Goal: Task Accomplishment & Management: Manage account settings

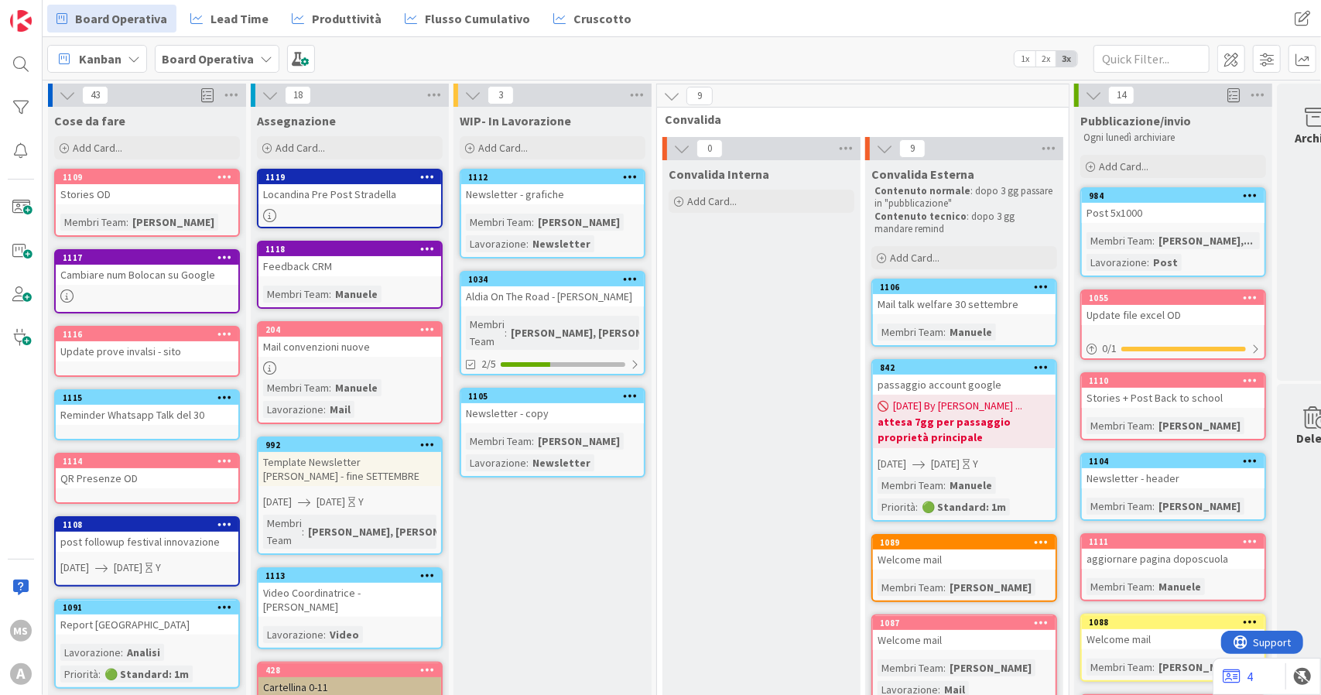
click at [361, 193] on div "Locandina Pre Post Stradella" at bounding box center [349, 194] width 183 height 20
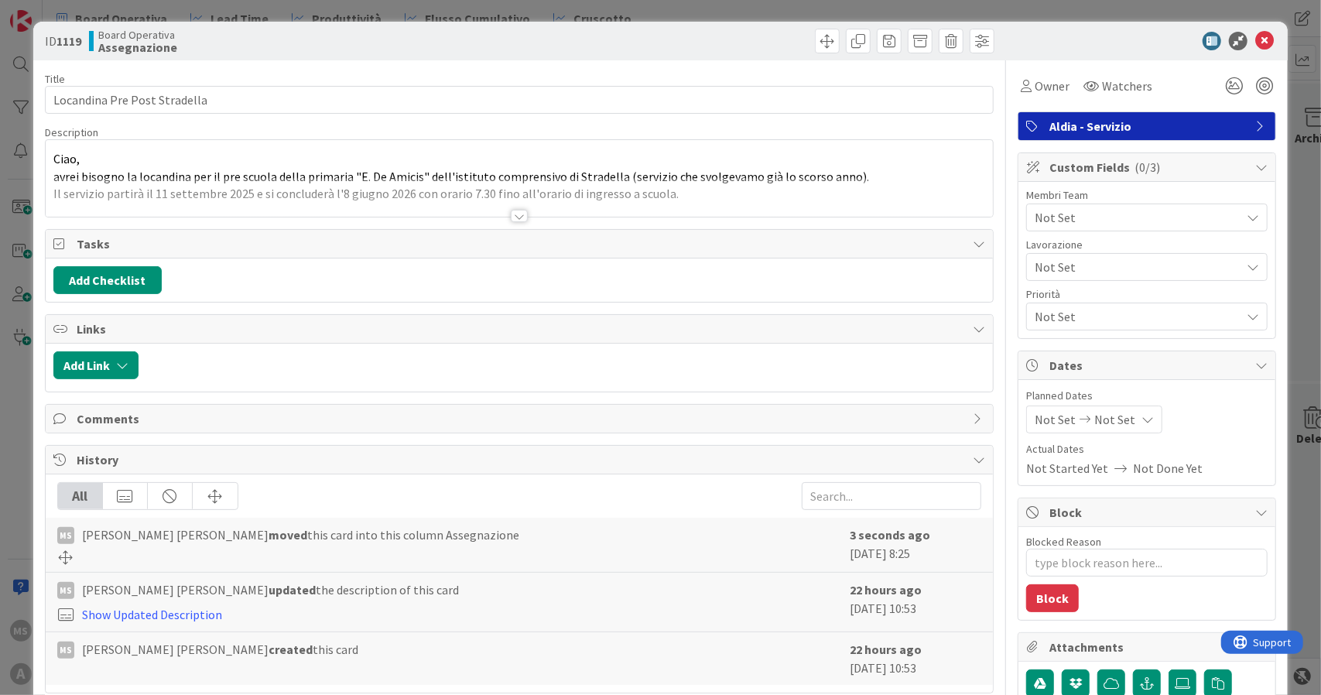
click at [1069, 222] on span "Not Set" at bounding box center [1138, 217] width 206 height 19
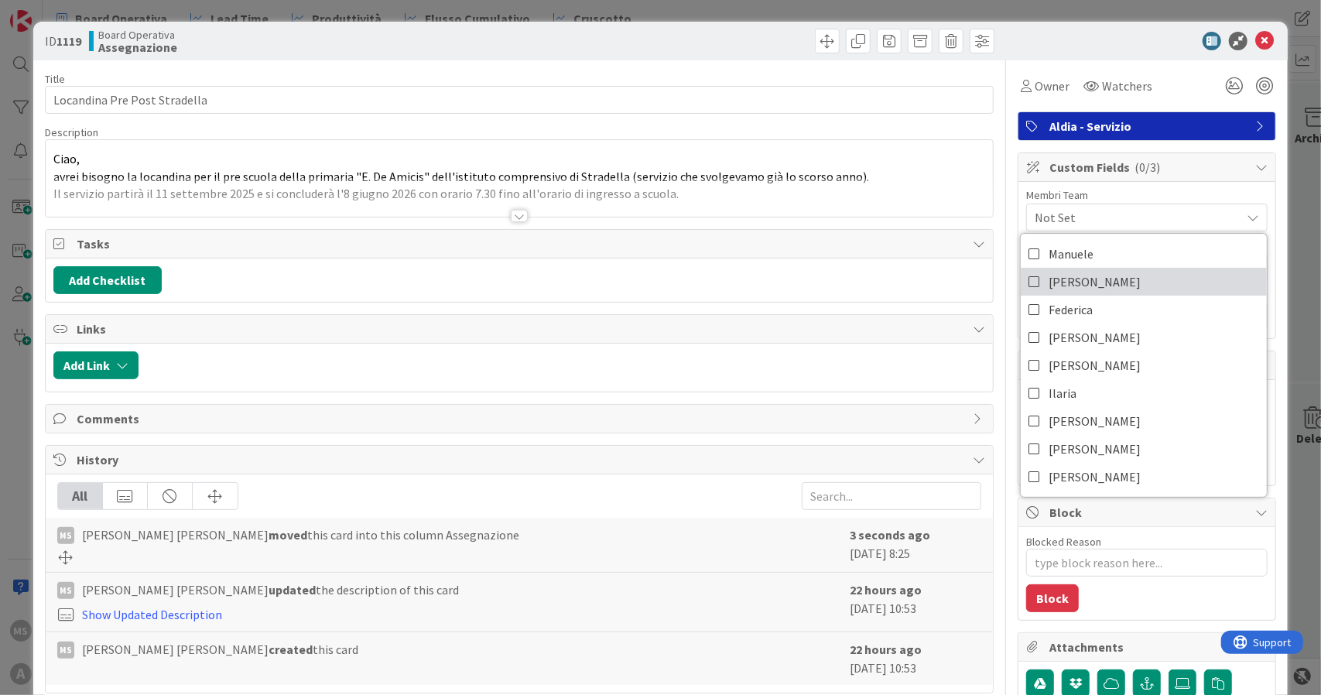
click at [1077, 270] on span "[PERSON_NAME]" at bounding box center [1095, 281] width 92 height 23
click at [1245, 50] on div "ID 1119 Board Operativa Assegnazione" at bounding box center [660, 41] width 1255 height 39
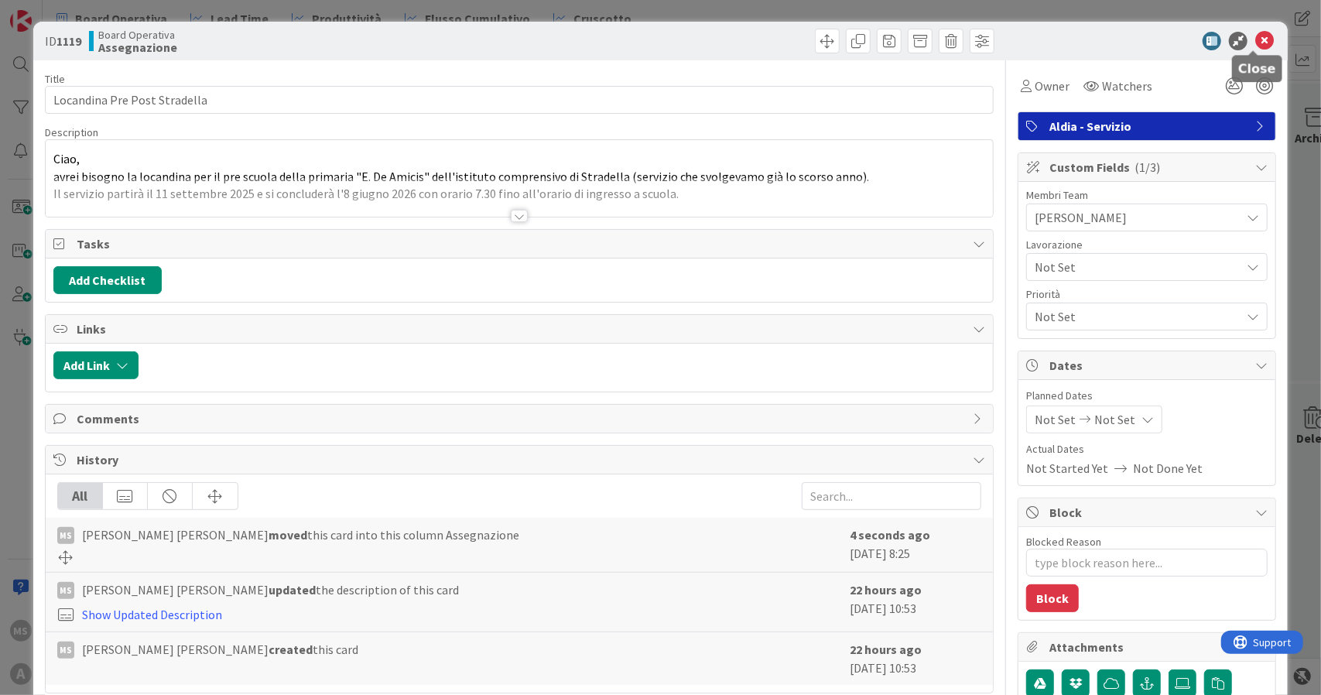
click at [1255, 41] on icon at bounding box center [1264, 41] width 19 height 19
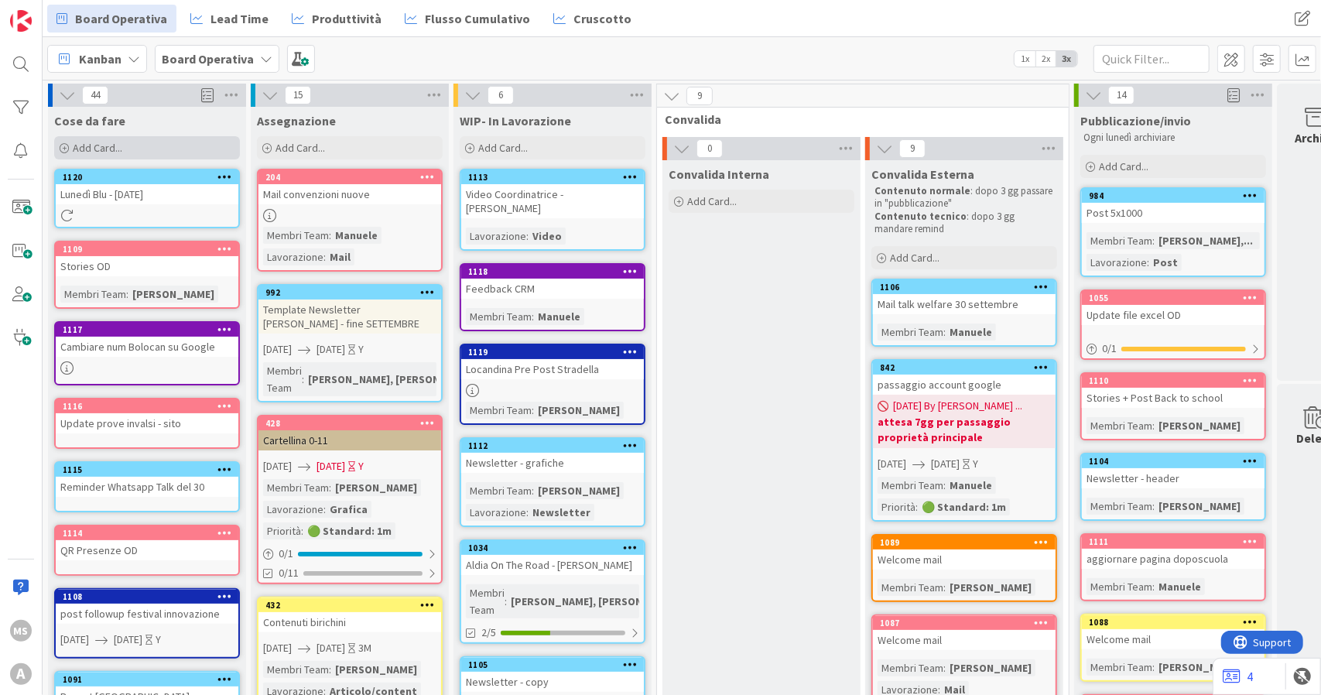
click at [101, 149] on span "Add Card..." at bounding box center [98, 148] width 50 height 14
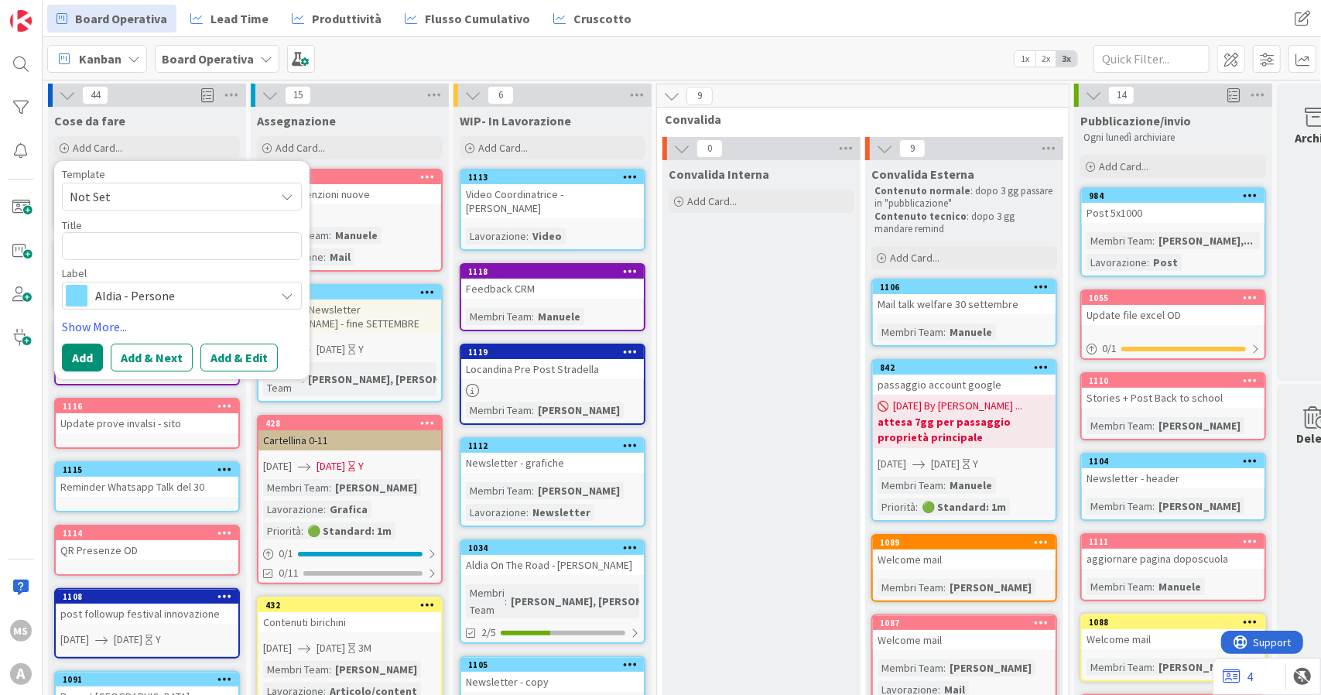
type textarea "x"
type textarea "Re"
type textarea "x"
type textarea "Rew"
type textarea "x"
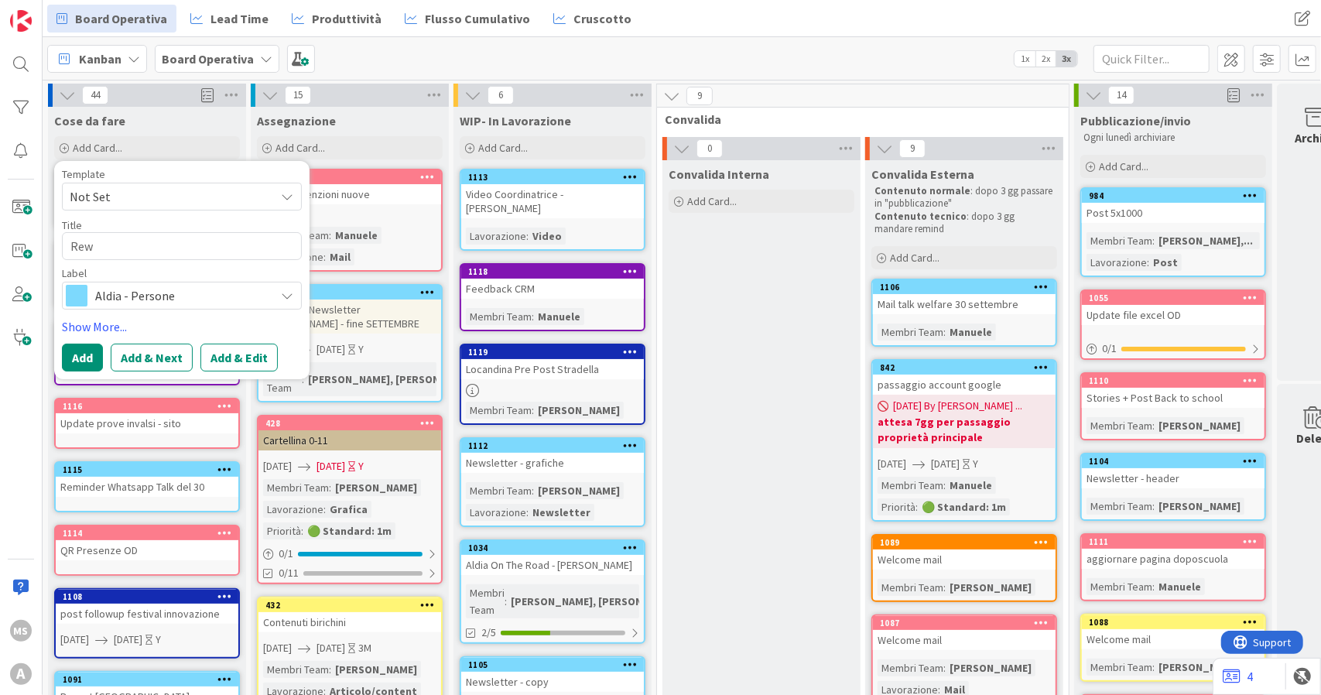
type textarea "Rewo"
type textarea "x"
type textarea "Rewor"
type textarea "x"
type textarea "Rework"
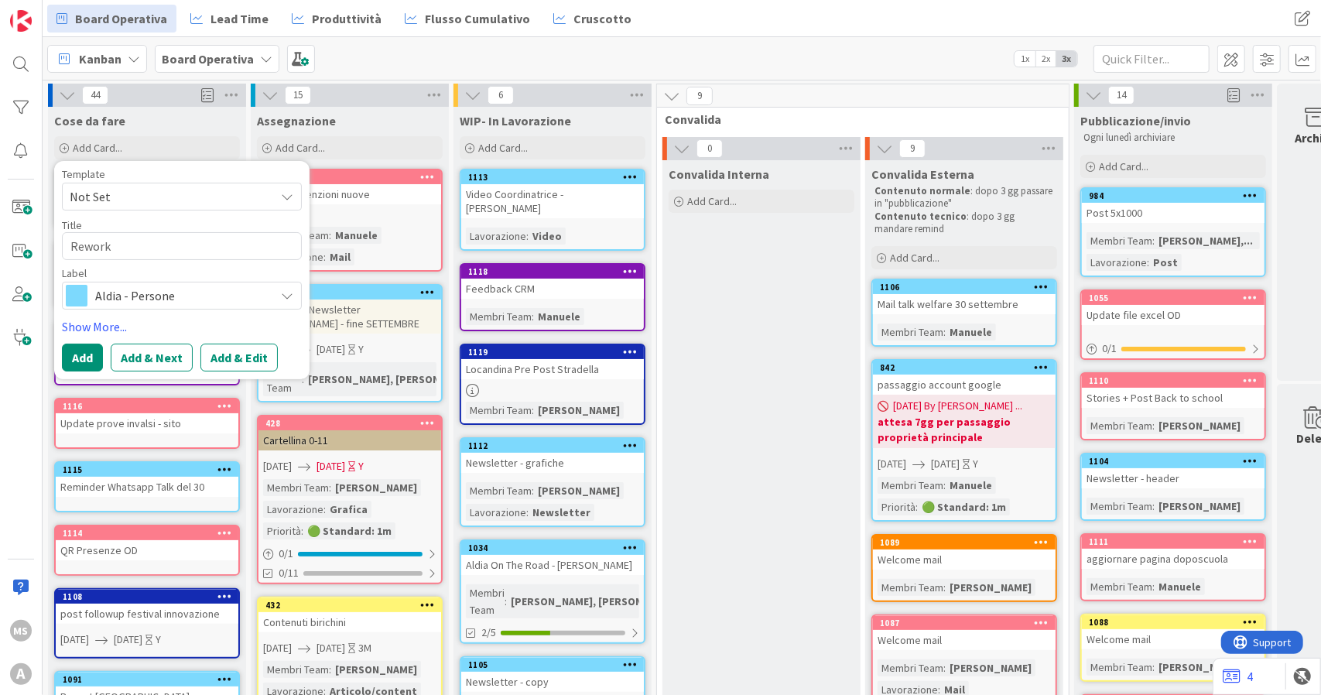
type textarea "x"
type textarea "Rework"
type textarea "x"
type textarea "Rework p"
type textarea "x"
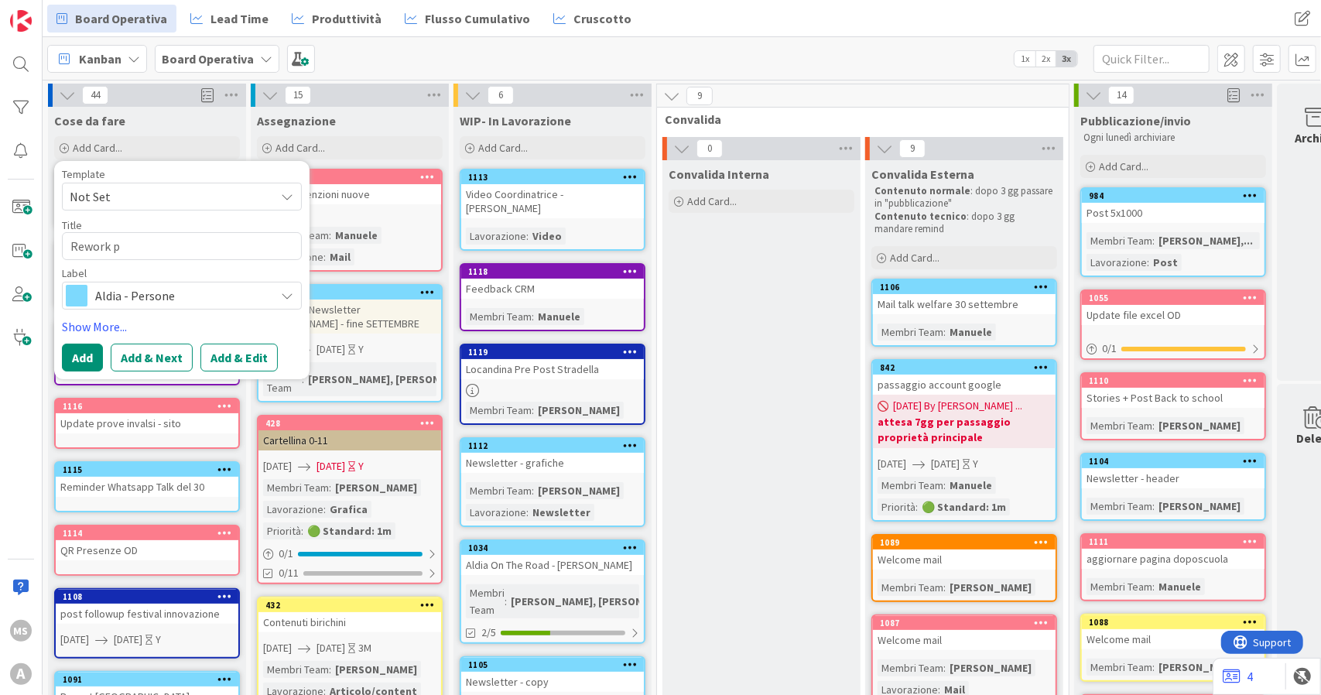
type textarea "Rework po"
type textarea "x"
type textarea "Rework pos"
type textarea "x"
type textarea "Rework post"
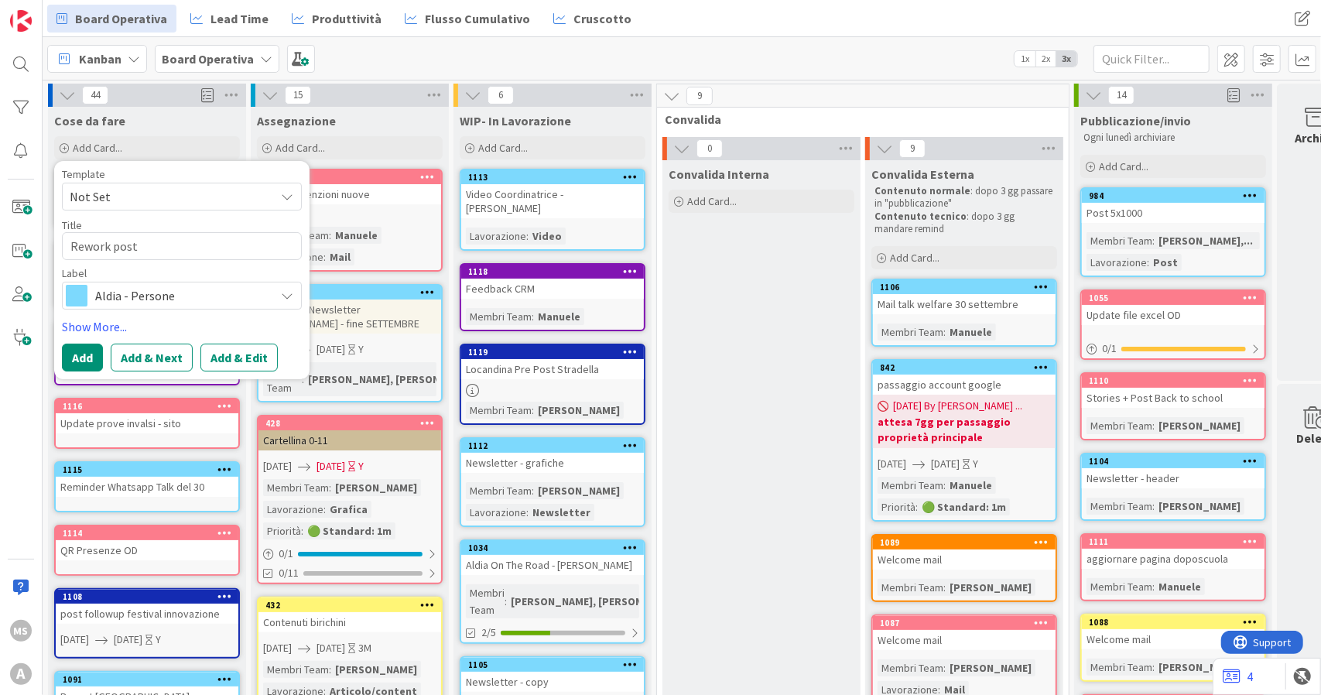
type textarea "x"
type textarea "Rework post"
type textarea "x"
type textarea "Rework post f"
type textarea "x"
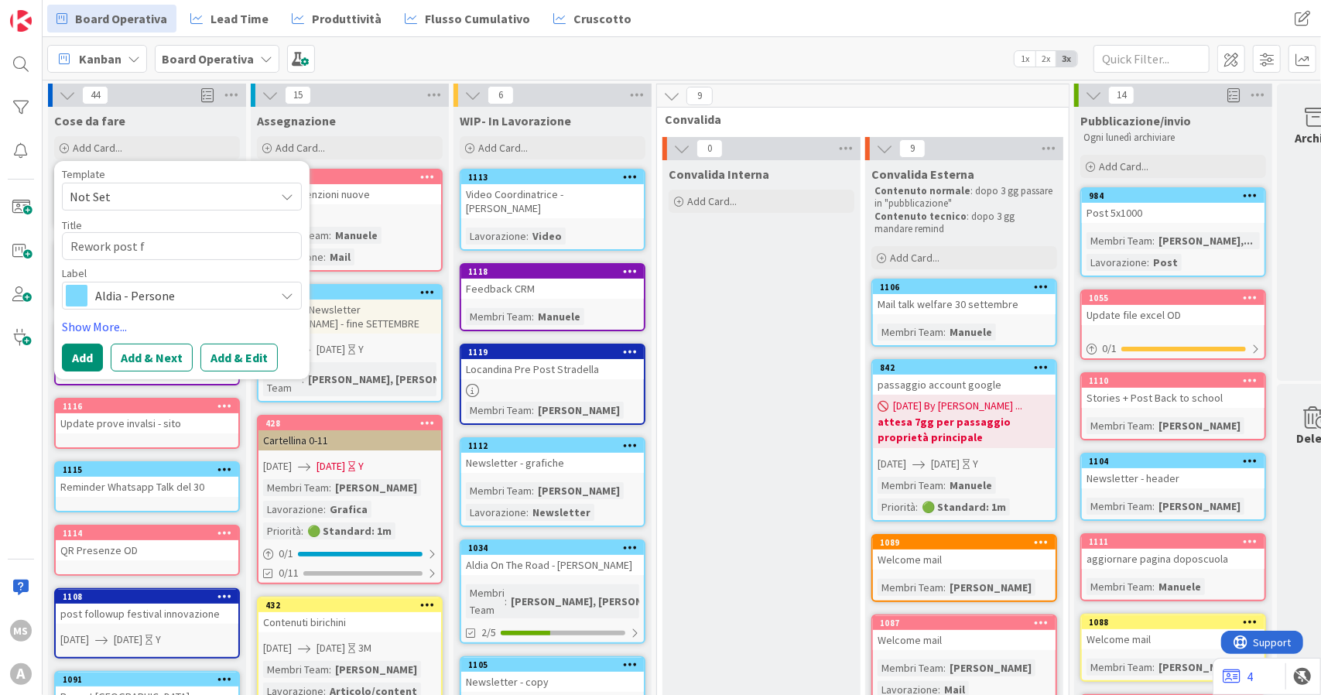
type textarea "Rework post fo"
type textarea "x"
type textarea "Rework post for"
type textarea "x"
type textarea "Rework post form"
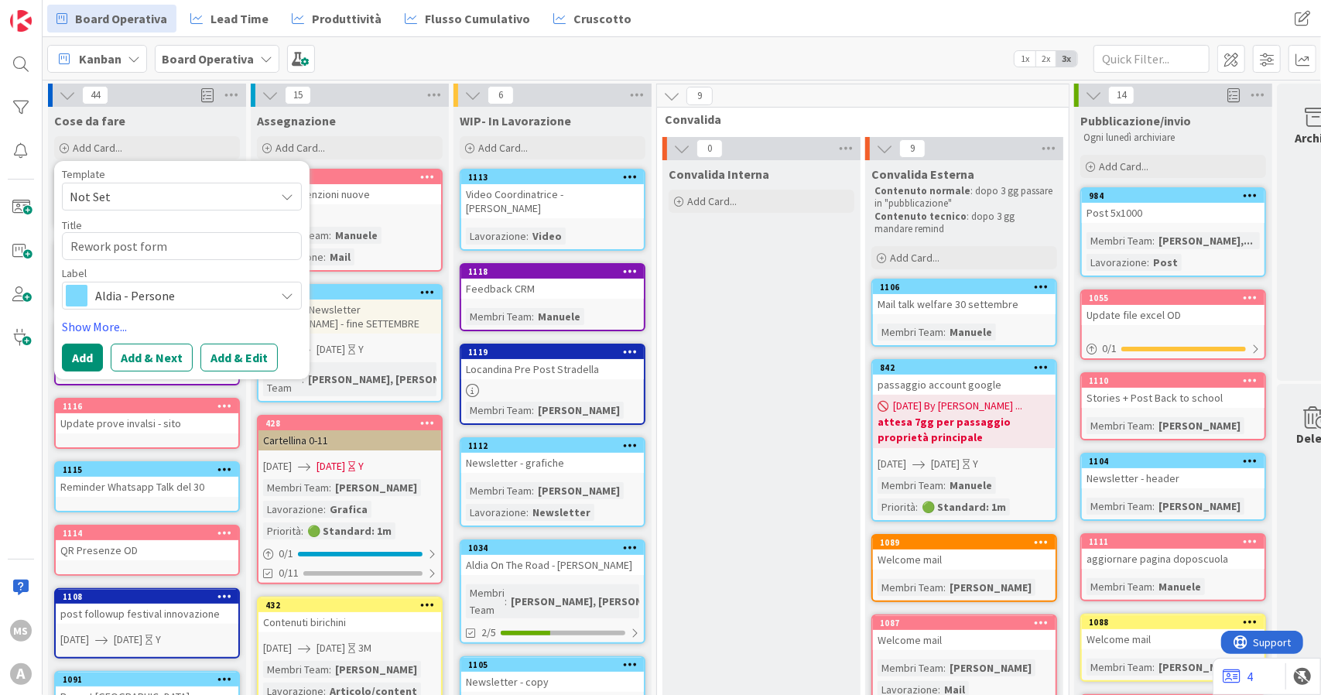
type textarea "x"
type textarea "Rework post forma"
type textarea "x"
type textarea "Rework post [PERSON_NAME]"
type textarea "x"
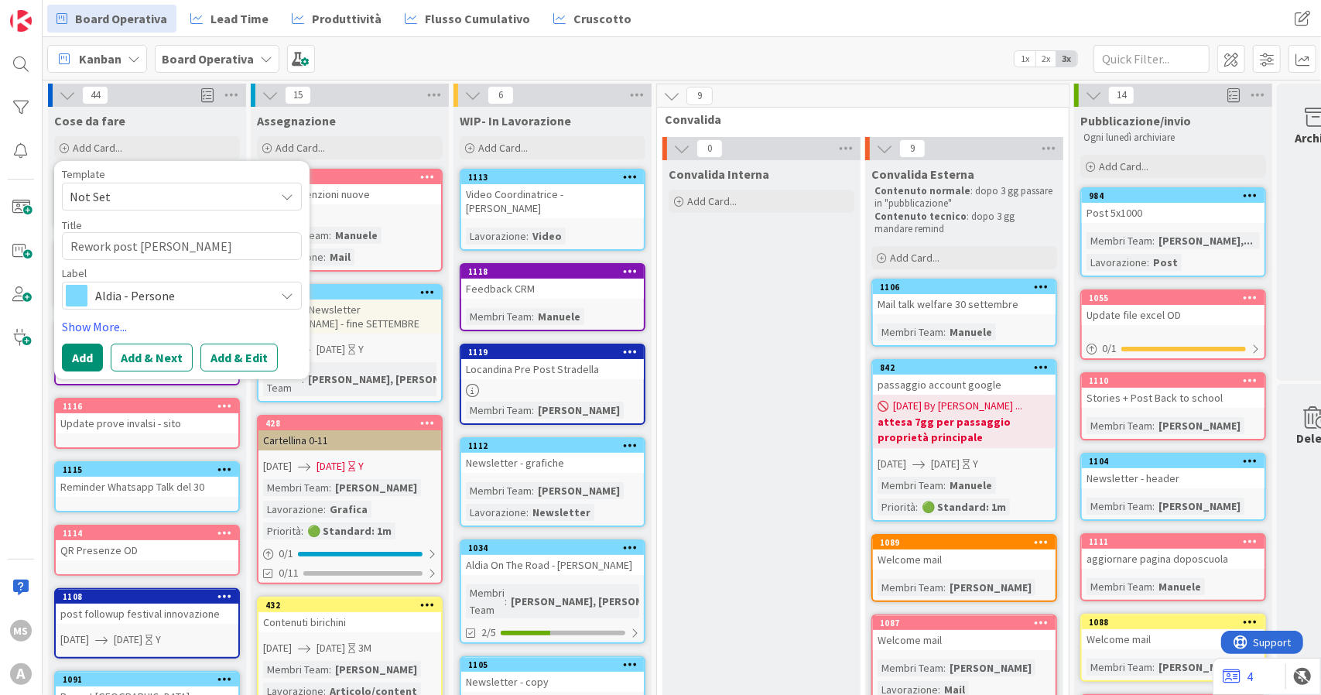
type textarea "Rework post formazi"
type textarea "x"
type textarea "Rework post formazio"
type textarea "x"
type textarea "Rework post formazion"
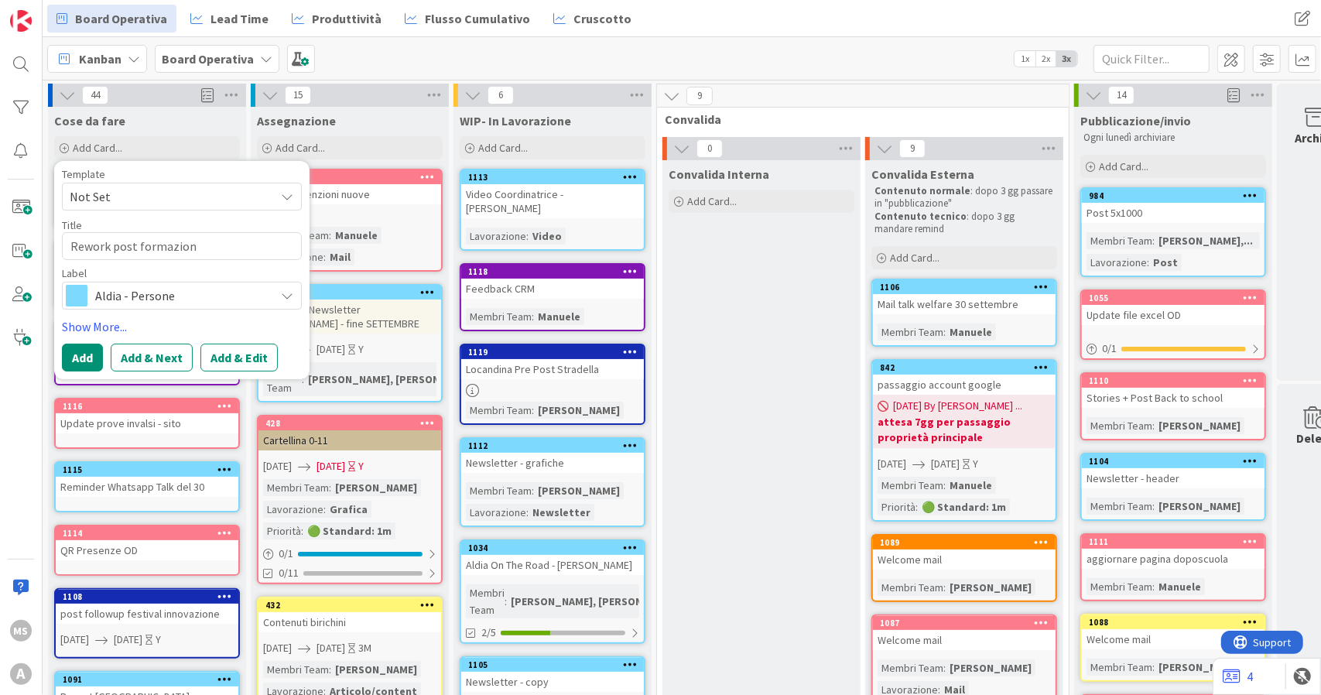
type textarea "x"
type textarea "Rework post formazione"
type textarea "x"
type textarea "Rework post formazione"
type textarea "x"
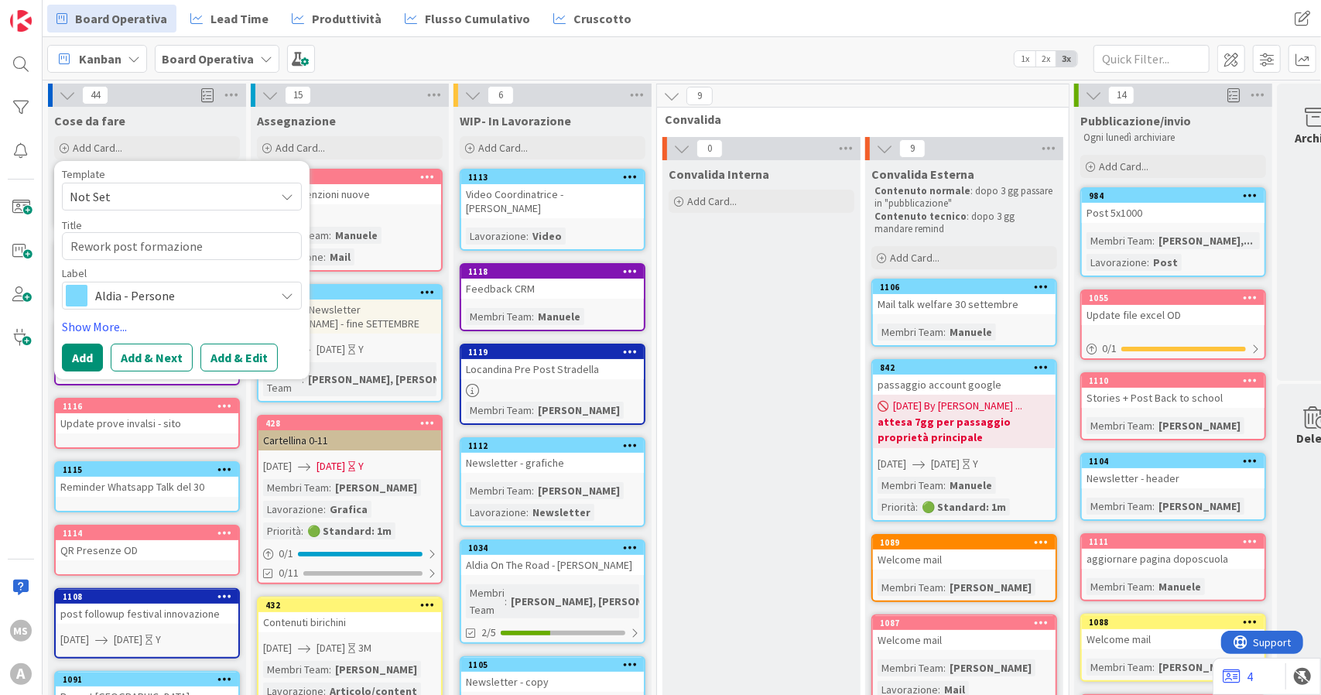
type textarea "Rework post formazione S"
type textarea "x"
type textarea "Rework post formazione Sa"
type textarea "x"
type textarea "Rework post formazione San"
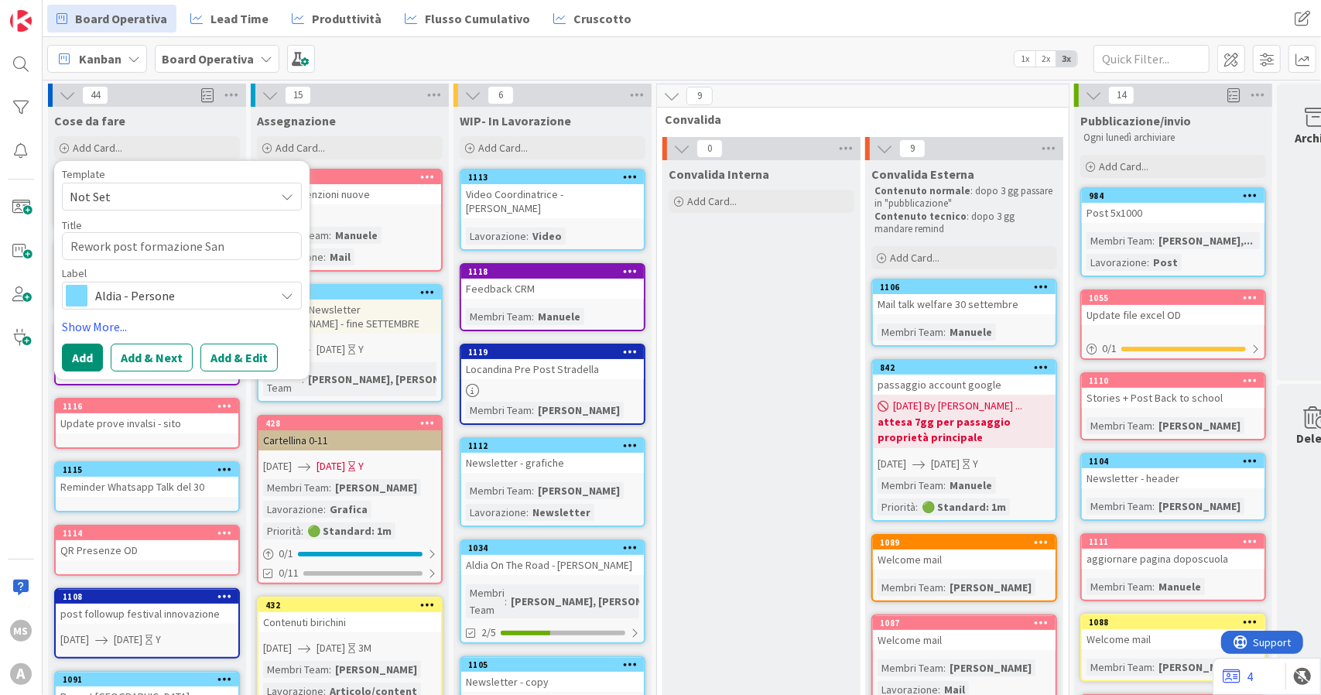
type textarea "x"
type textarea "Rework post formazione San"
type textarea "x"
type textarea "Rework post formazione San r"
type textarea "x"
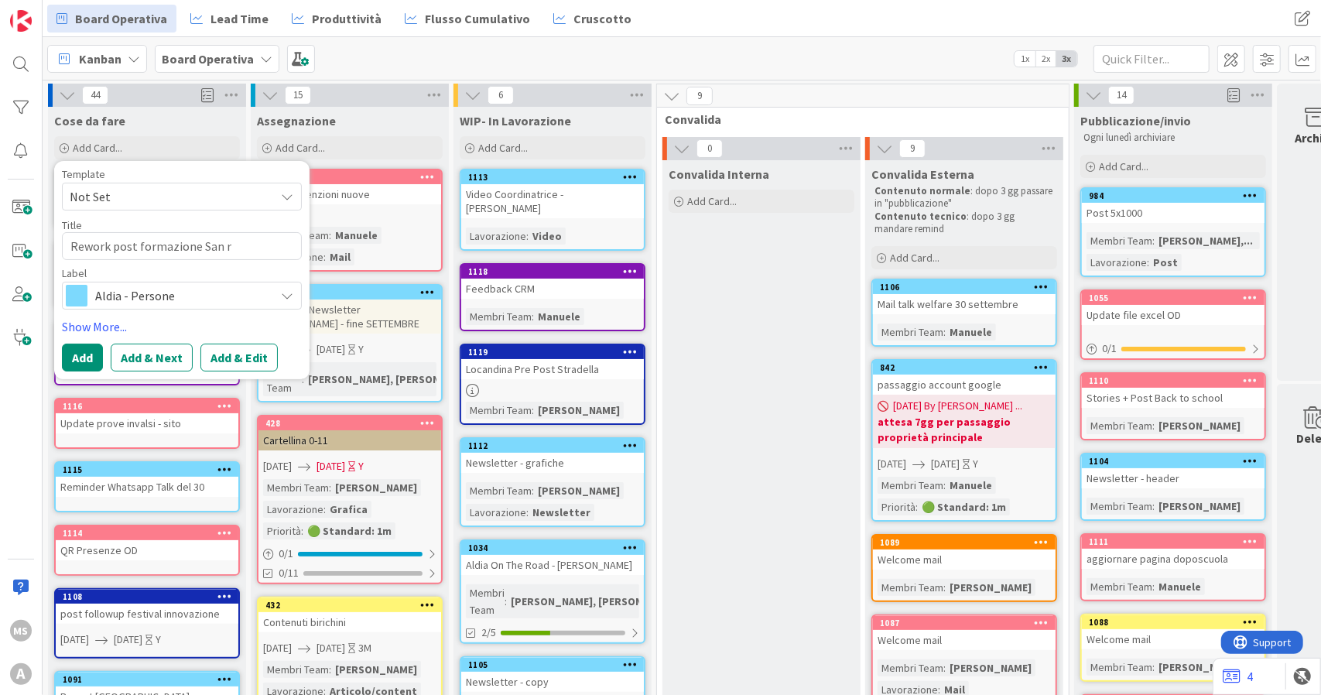
type textarea "Rework post formazione San"
type textarea "x"
type textarea "Rework post formazione San E"
type textarea "x"
type textarea "Rework post formazione San"
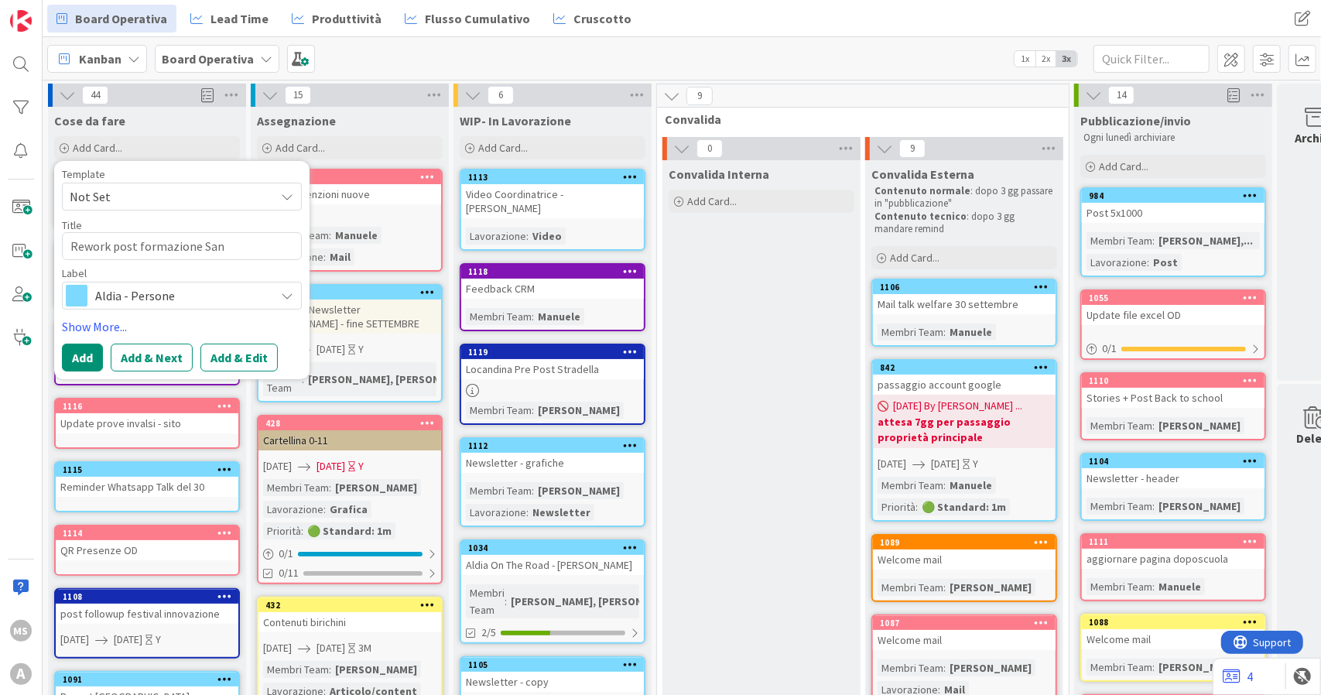
type textarea "x"
type textarea "Rework post formazione San"
type textarea "x"
type textarea "Rework post formazione San"
type textarea "x"
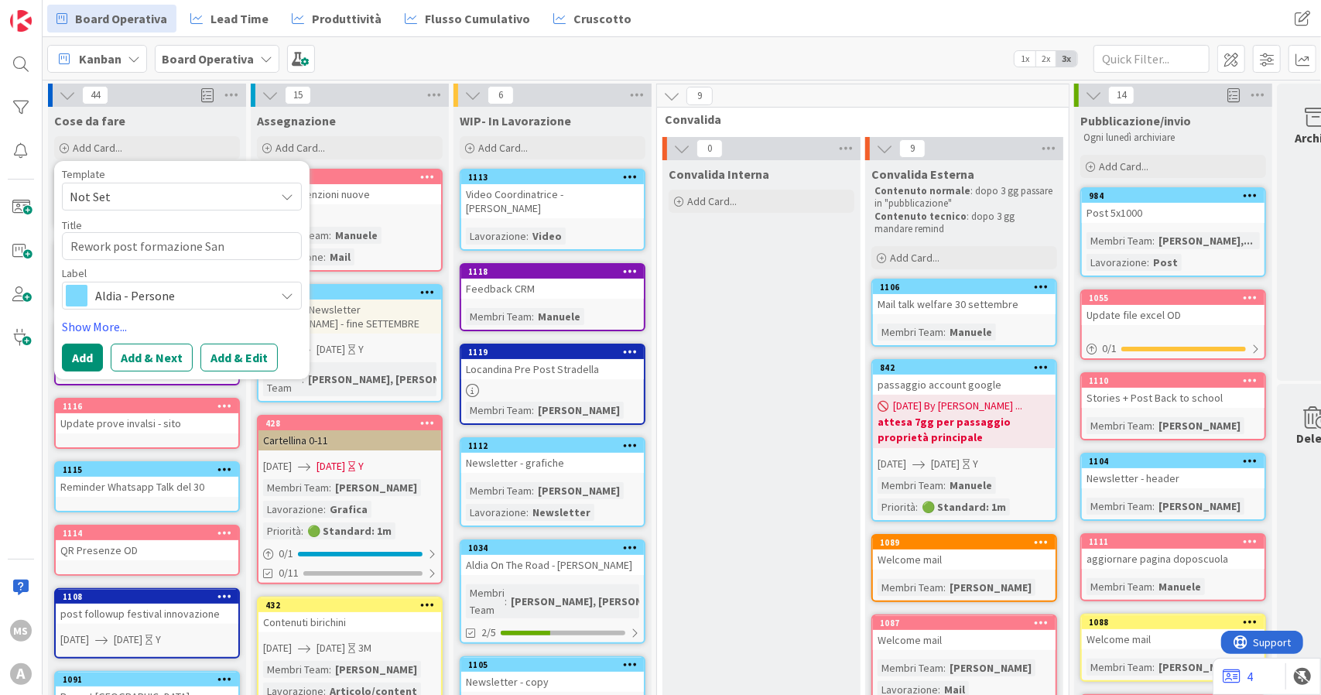
type textarea "Rework post formazione San R"
type textarea "x"
type textarea "Rework post formazione [GEOGRAPHIC_DATA]"
type textarea "x"
type textarea "Rework post formazione San Ris"
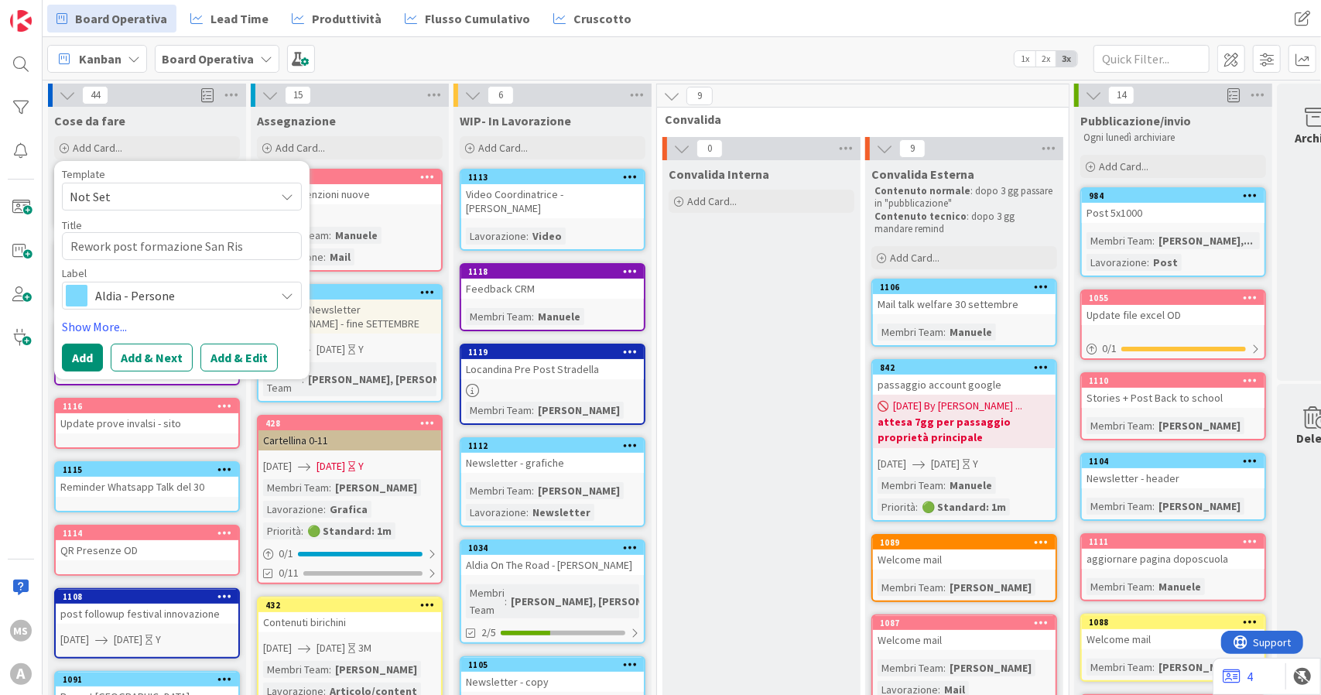
type textarea "x"
type textarea "Rework post formazione San Riss"
type textarea "x"
type textarea "Rework post formazione San Ris"
type textarea "x"
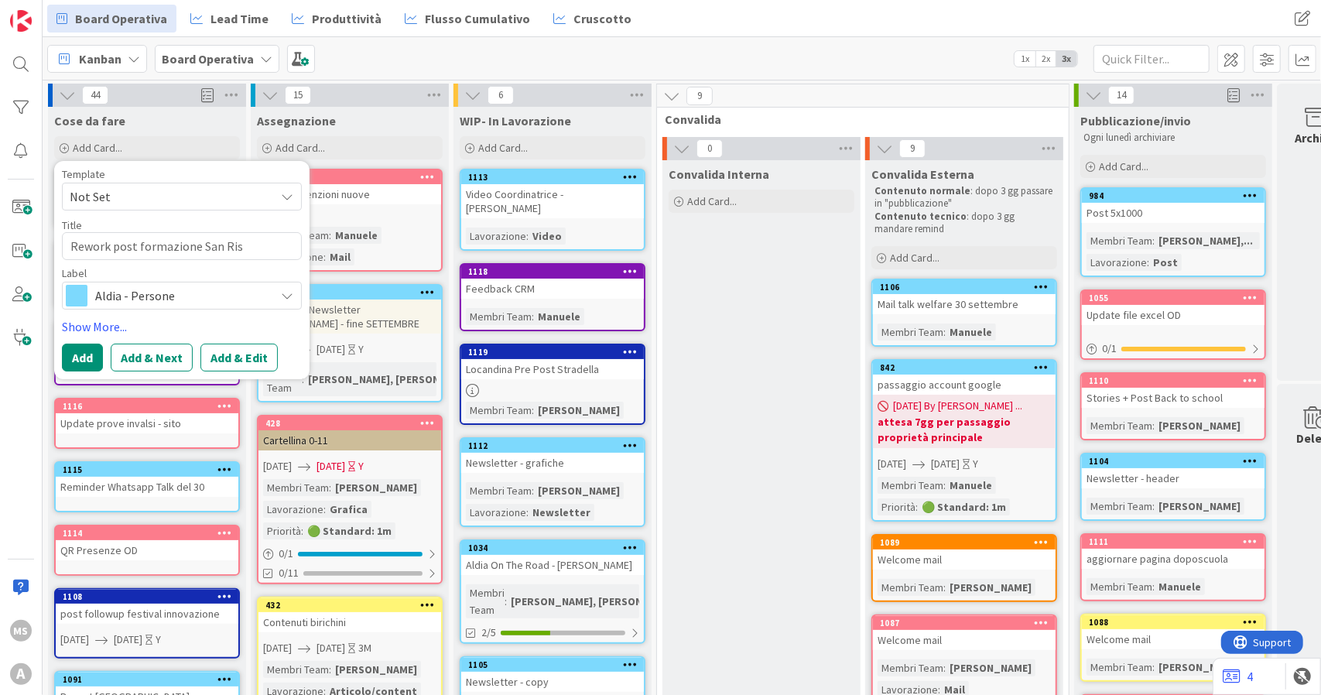
type textarea "Rework post formazione [GEOGRAPHIC_DATA]"
type textarea "x"
type textarea "Rework post formazione San R"
type textarea "x"
type textarea "Rework post formazione San Ro"
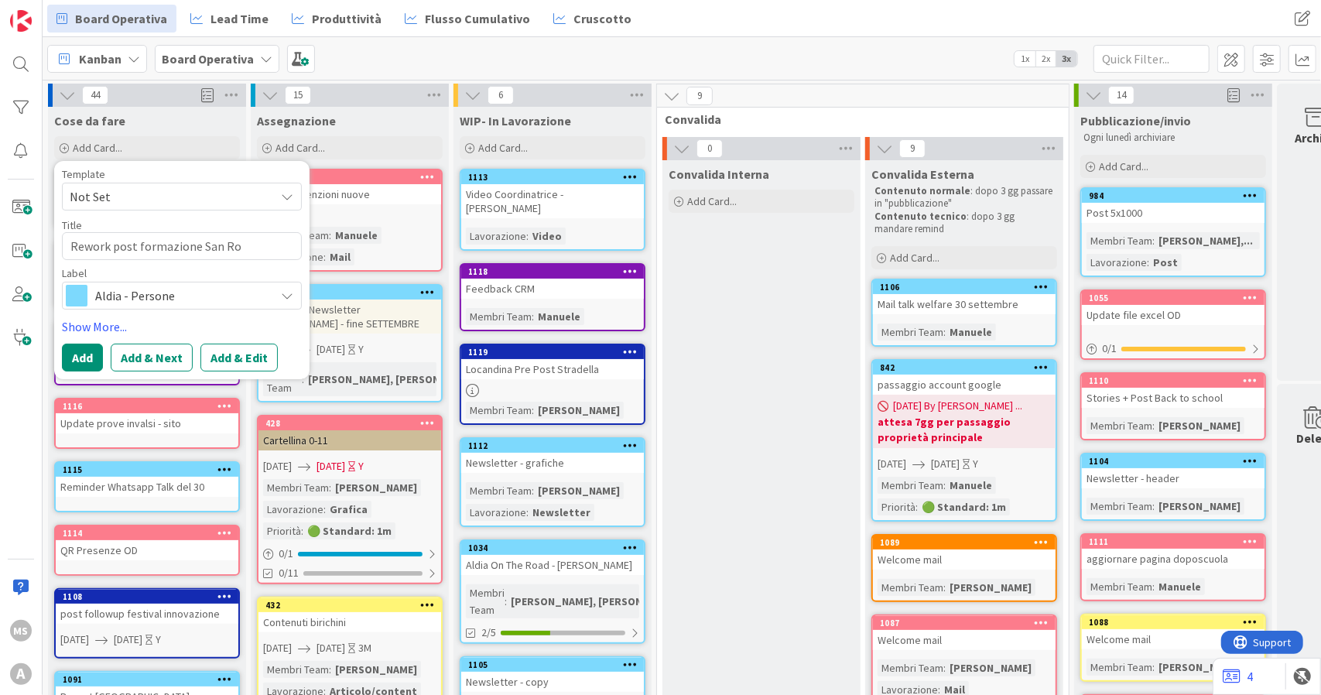
type textarea "x"
type textarea "Rework post formazione [GEOGRAPHIC_DATA]"
type textarea "x"
type textarea "Rework post formazione San [PERSON_NAME]"
type textarea "x"
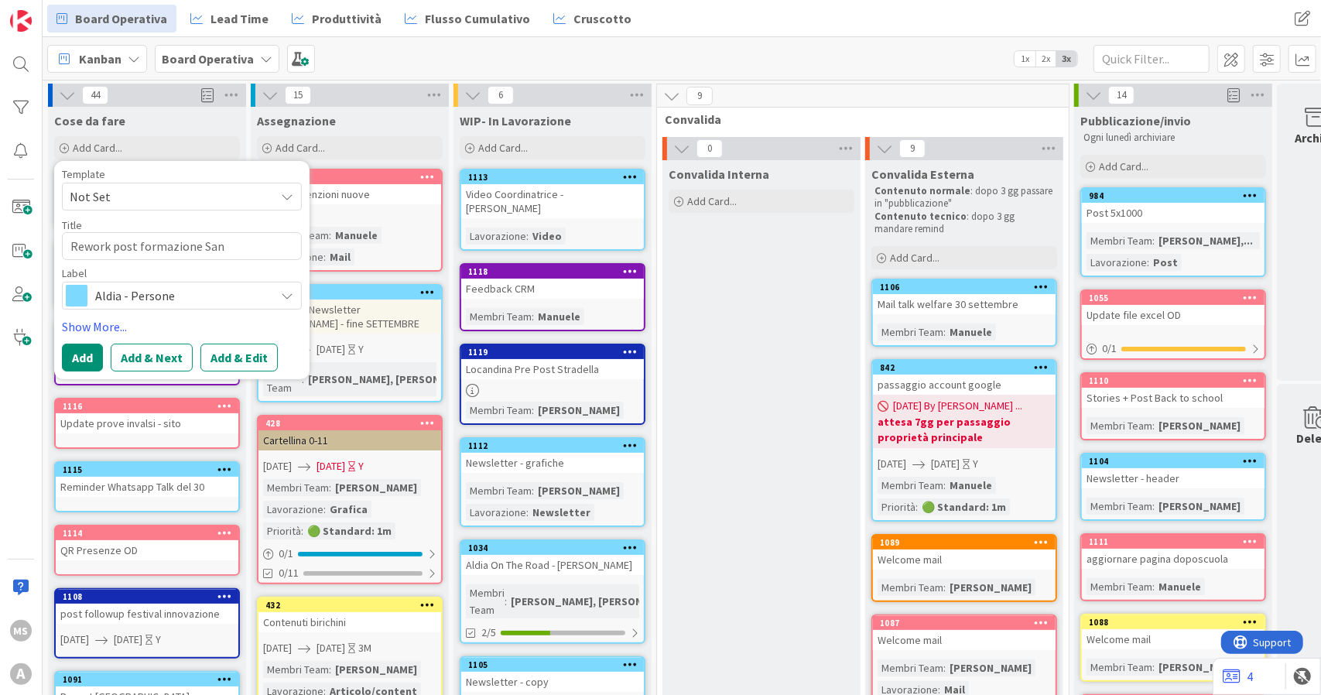
type textarea "Rework post formazione San Rosso"
type textarea "x"
type textarea "Rework post formazione San Rossor"
type textarea "x"
type textarea "Rework post formazione San Rossore"
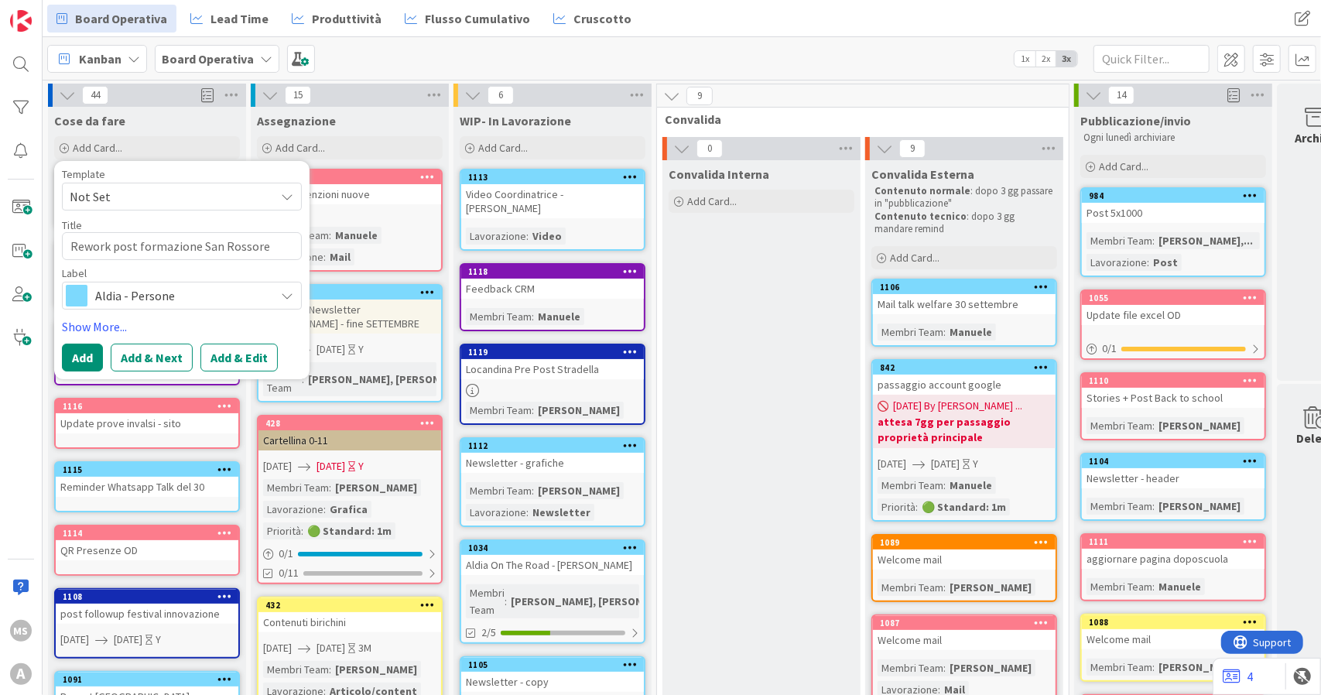
click at [124, 297] on span "Aldia - Persone" at bounding box center [181, 296] width 172 height 22
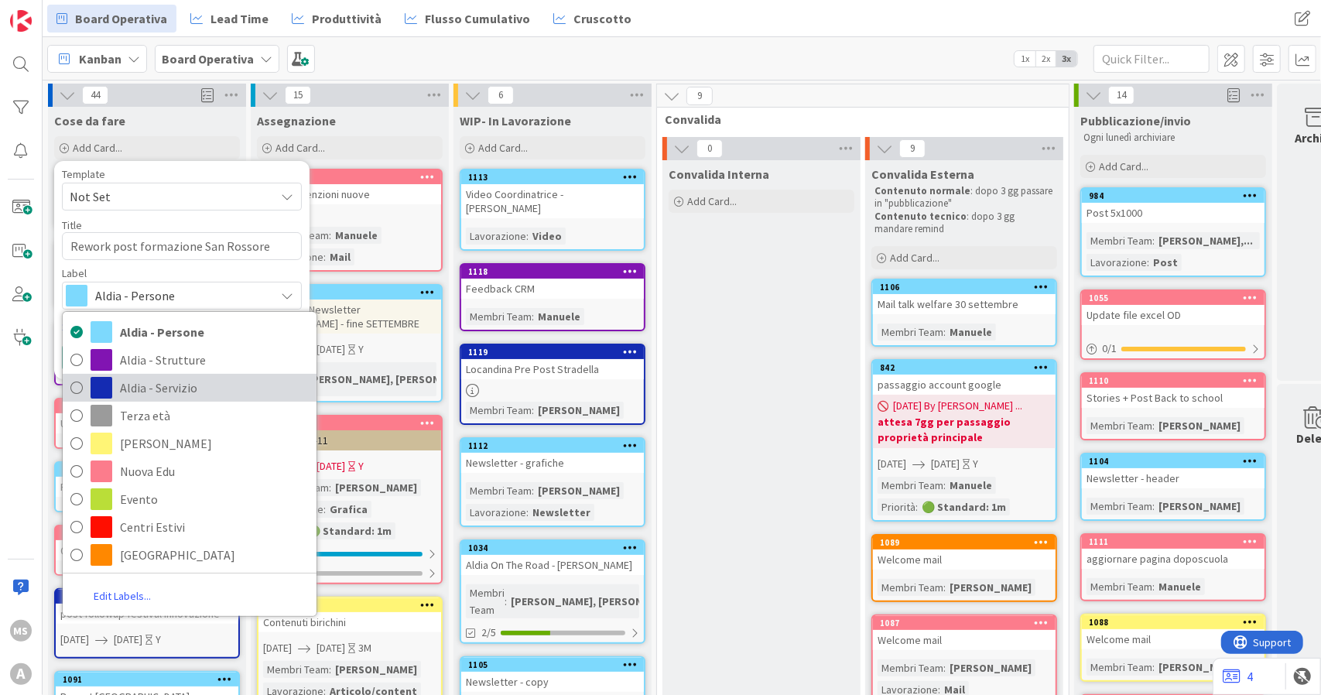
click at [169, 392] on span "Aldia - Servizio" at bounding box center [214, 387] width 189 height 23
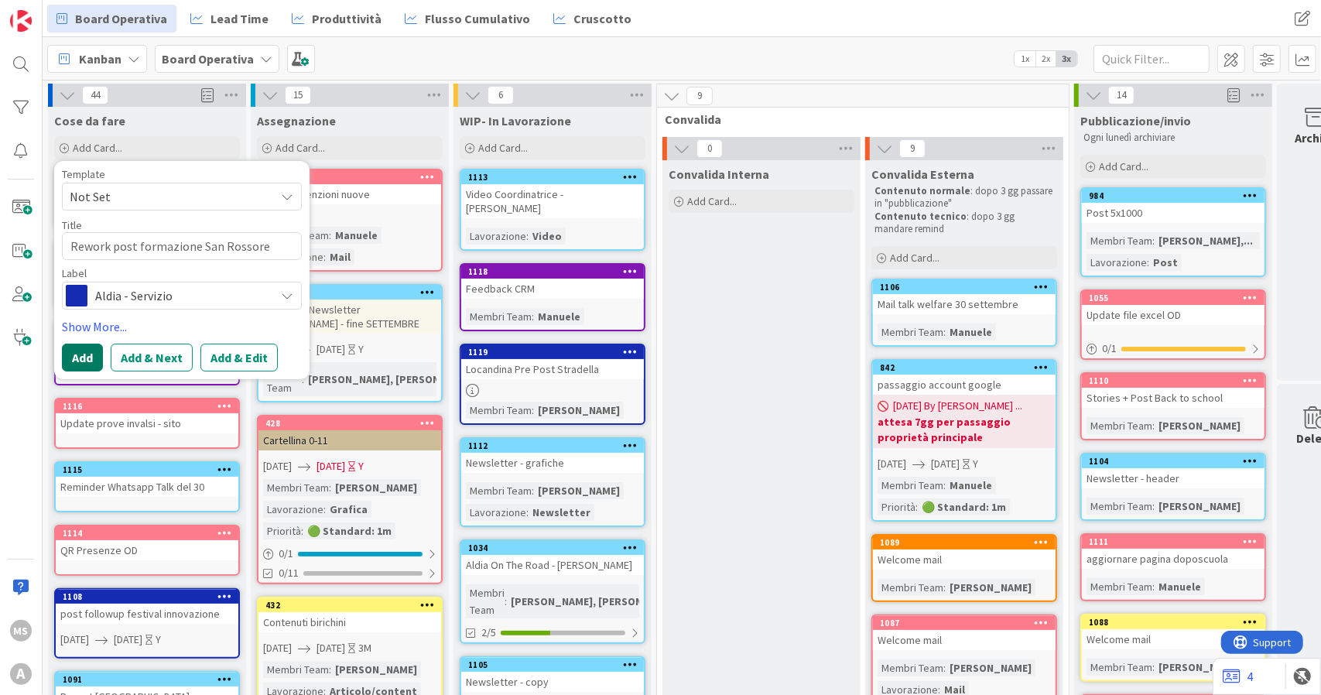
click at [85, 351] on button "Add" at bounding box center [82, 358] width 41 height 28
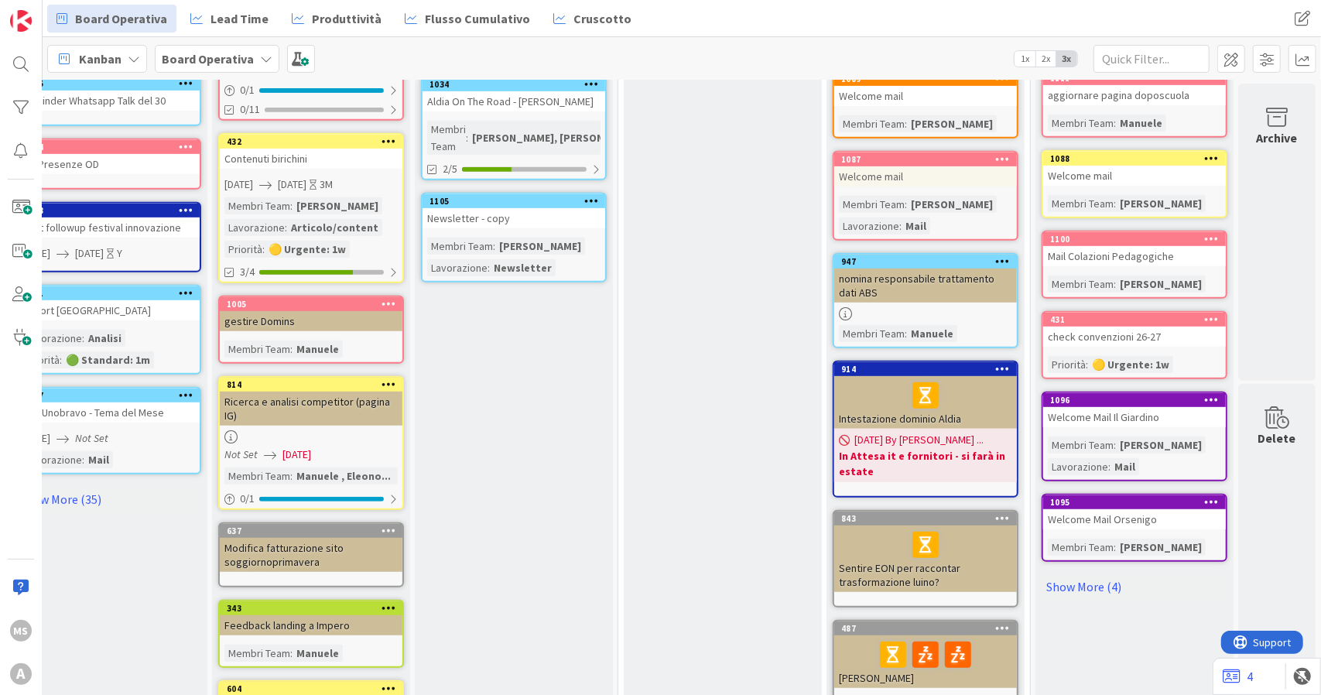
scroll to position [464, 50]
click at [1042, 577] on link "Show More (4)" at bounding box center [1135, 585] width 186 height 25
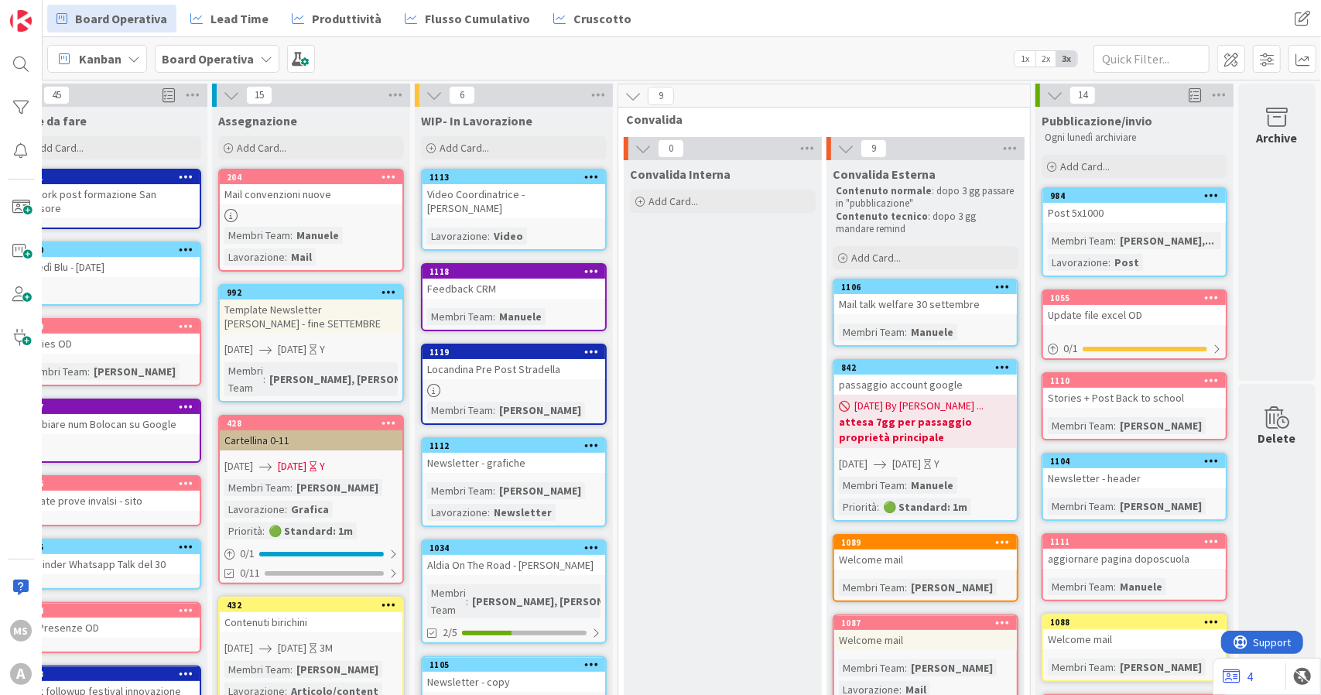
scroll to position [0, 0]
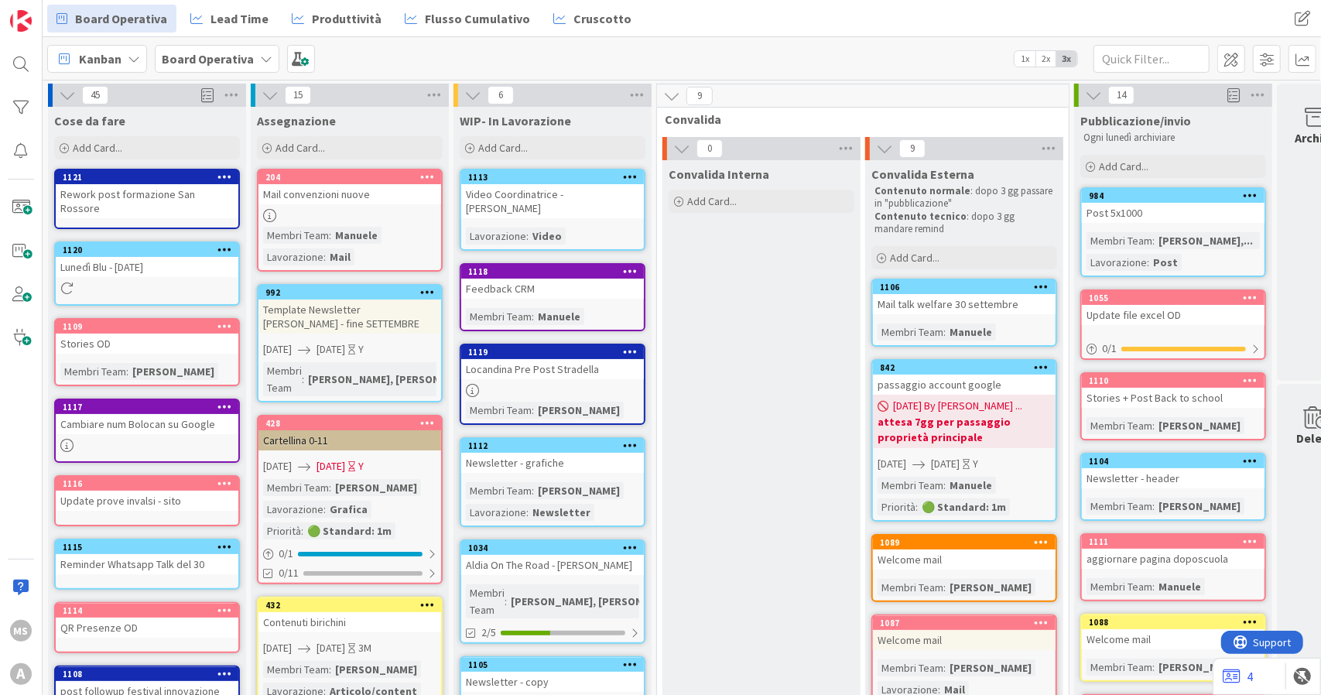
click at [230, 244] on icon at bounding box center [224, 249] width 15 height 11
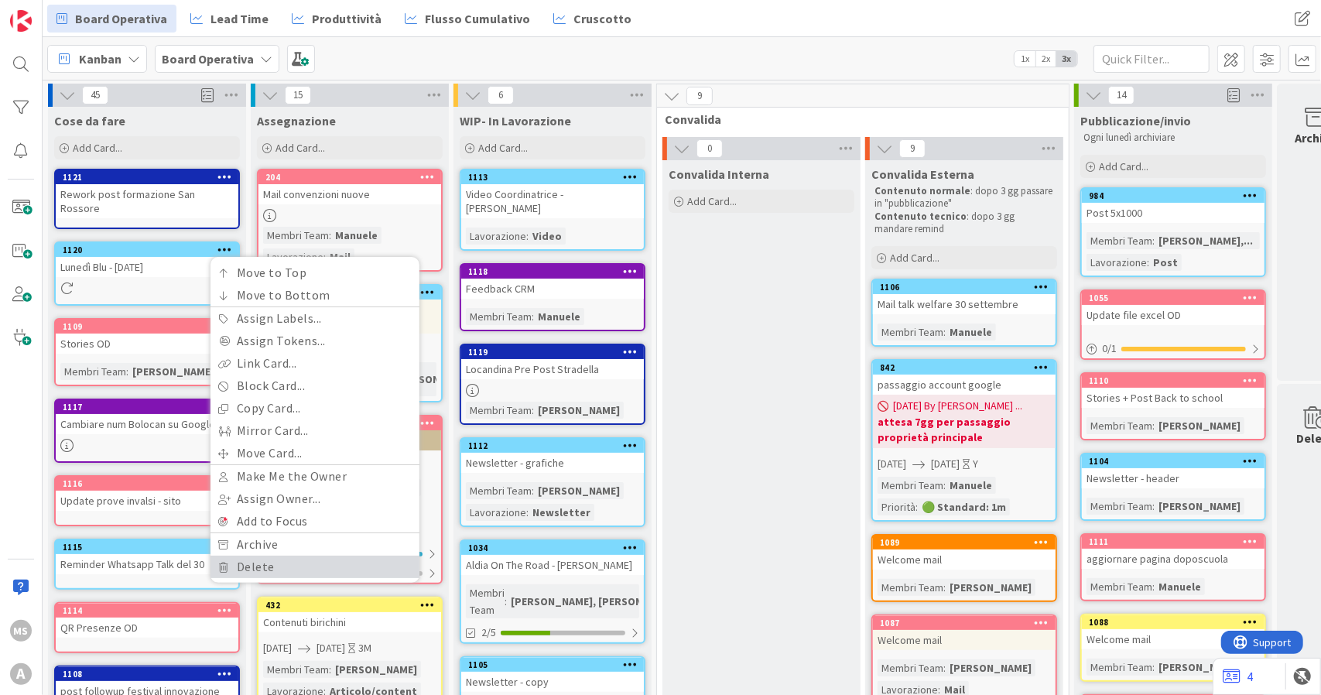
click at [289, 561] on link "Delete" at bounding box center [314, 567] width 209 height 22
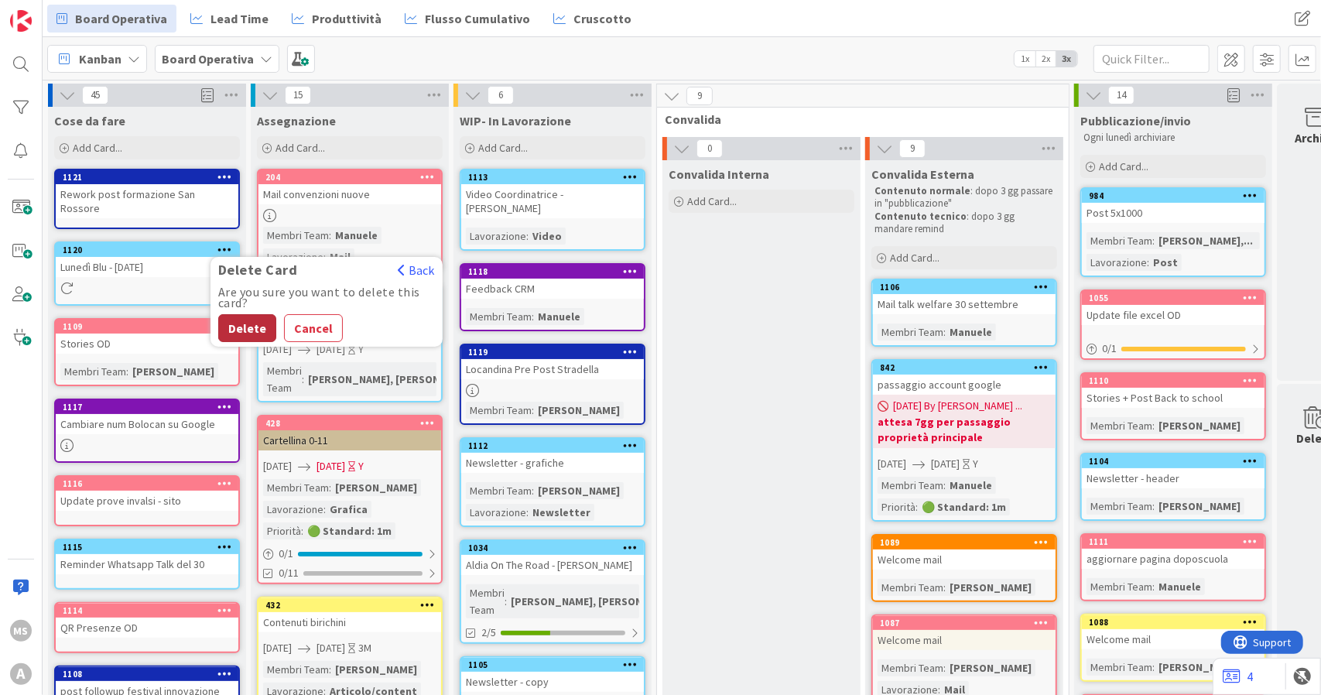
click at [235, 324] on button "Delete" at bounding box center [247, 328] width 58 height 28
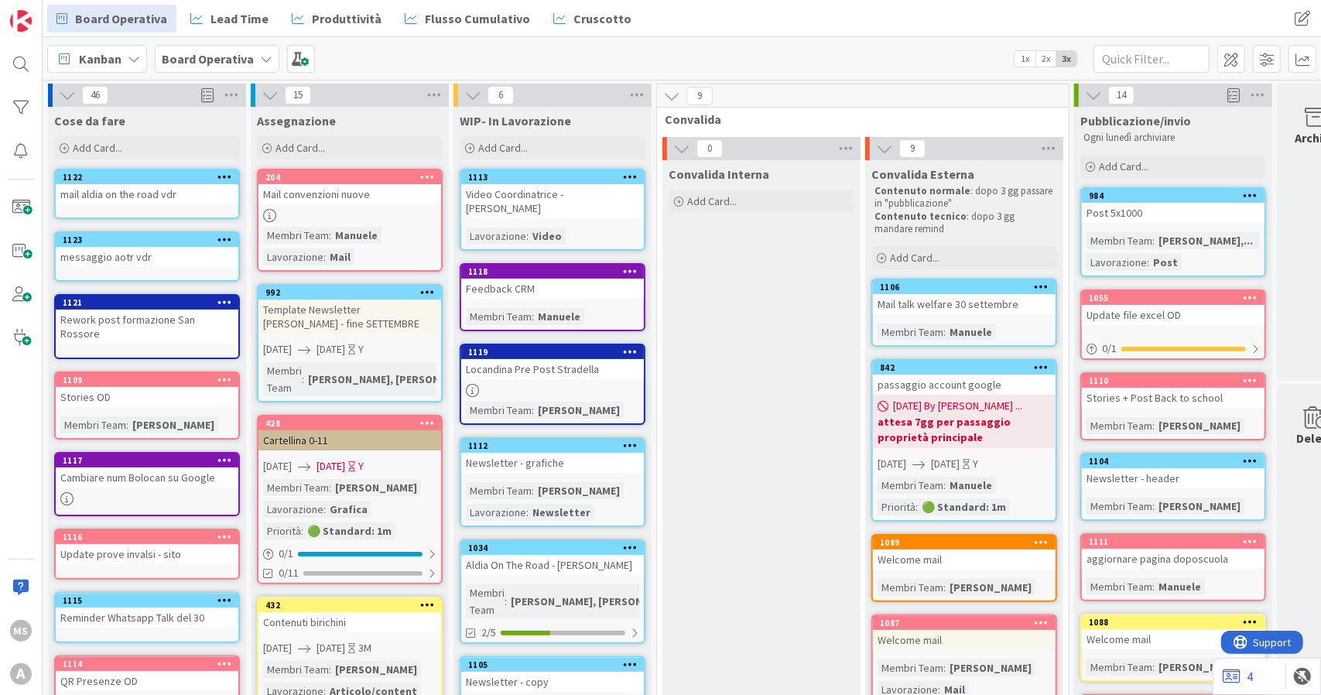
click at [604, 209] on link "1113 Video Coordinatrice - [PERSON_NAME] : Video" at bounding box center [553, 210] width 186 height 82
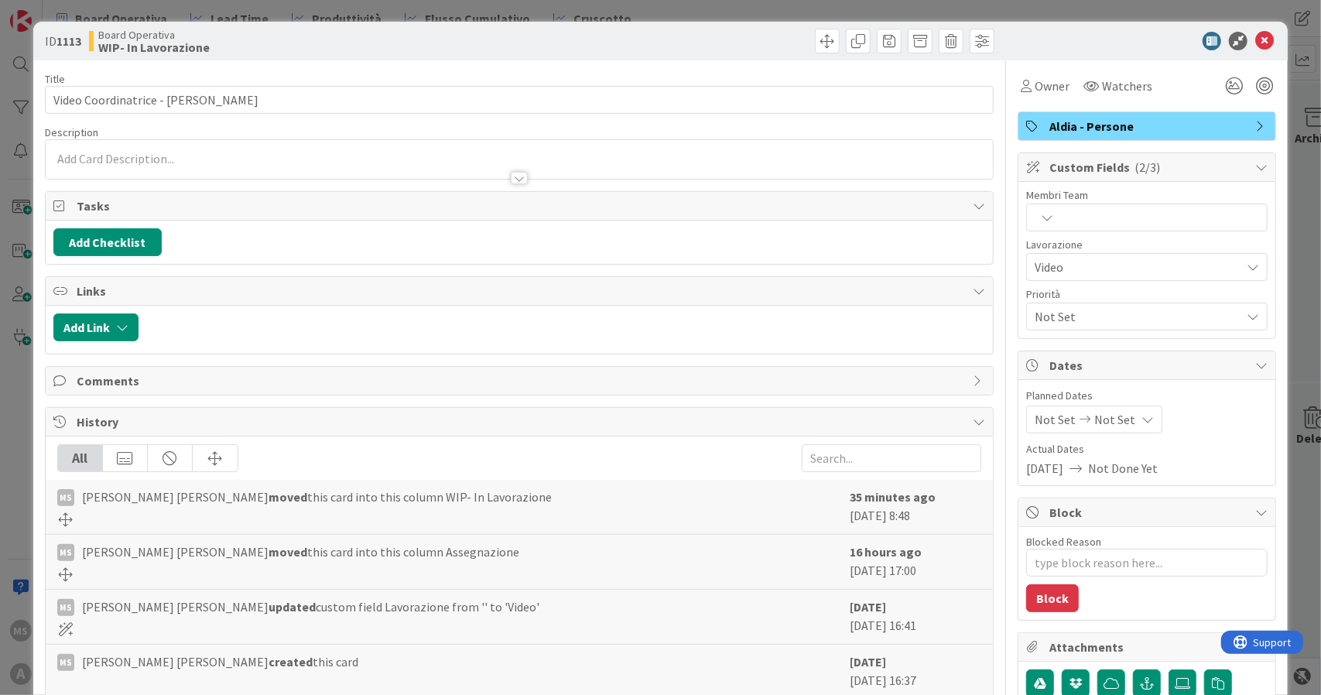
type textarea "x"
click at [1054, 214] on div at bounding box center [1146, 218] width 241 height 28
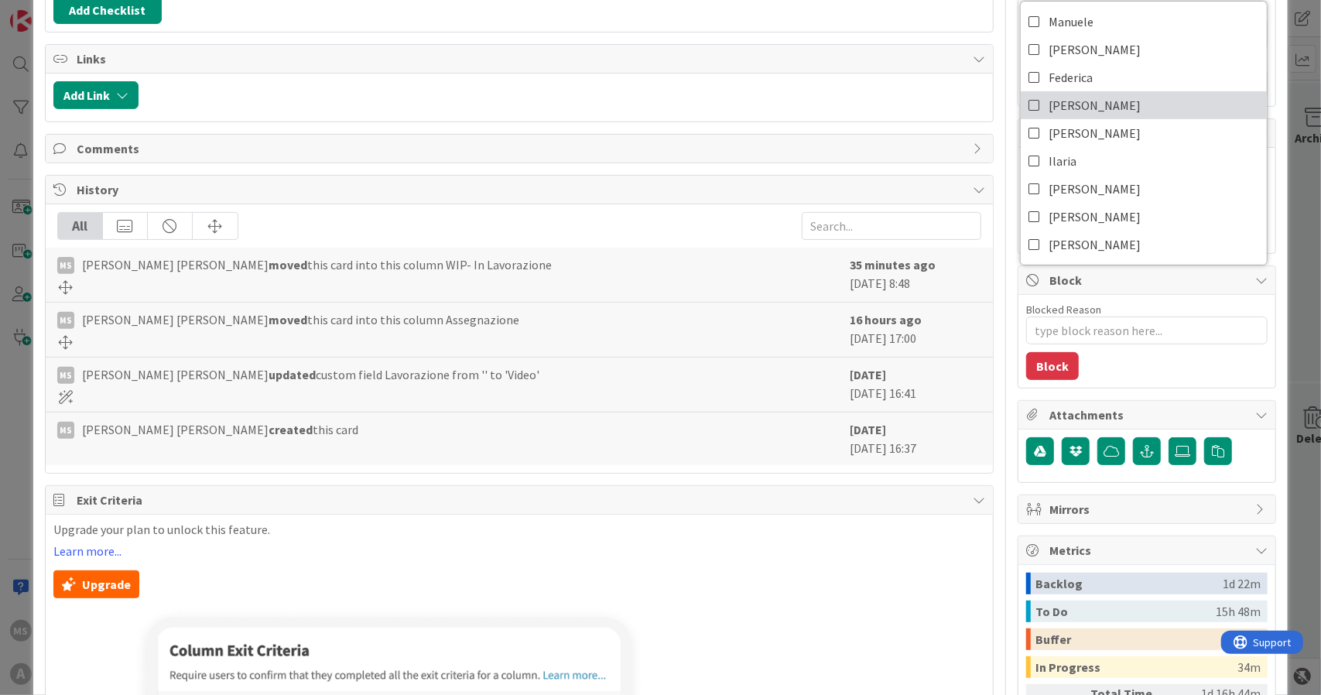
scroll to position [77, 0]
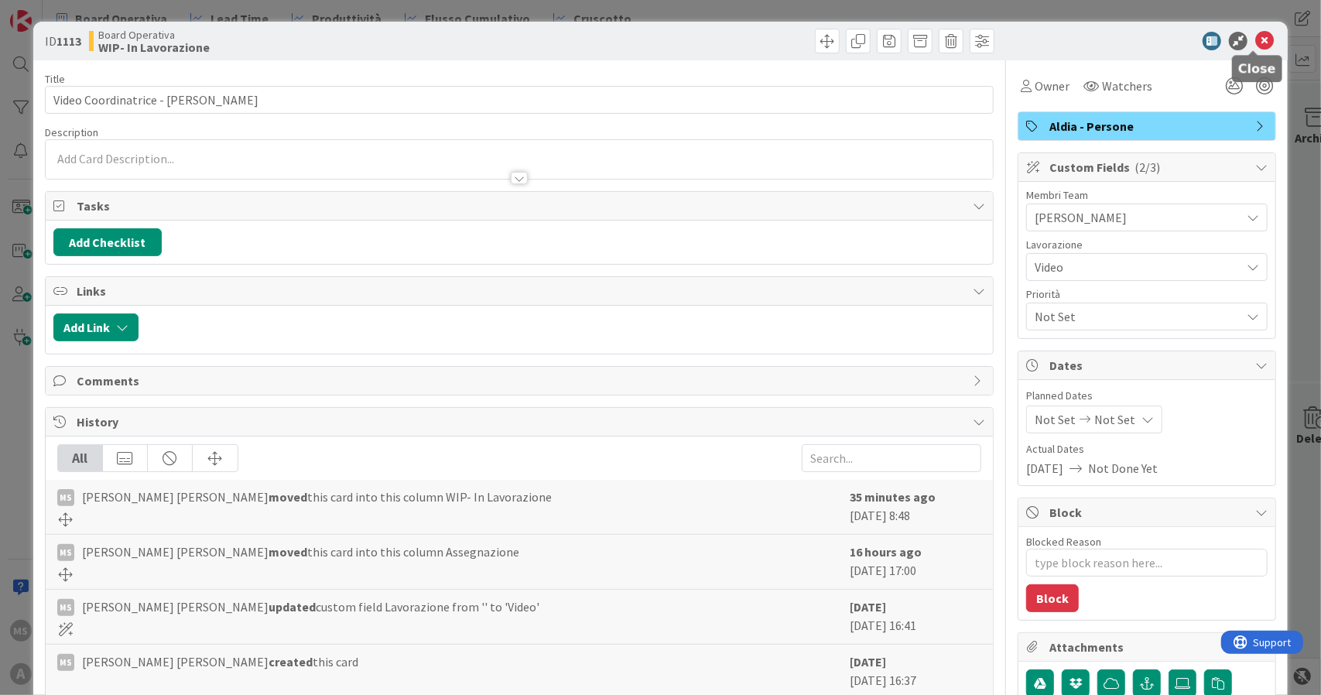
click at [1255, 36] on icon at bounding box center [1264, 41] width 19 height 19
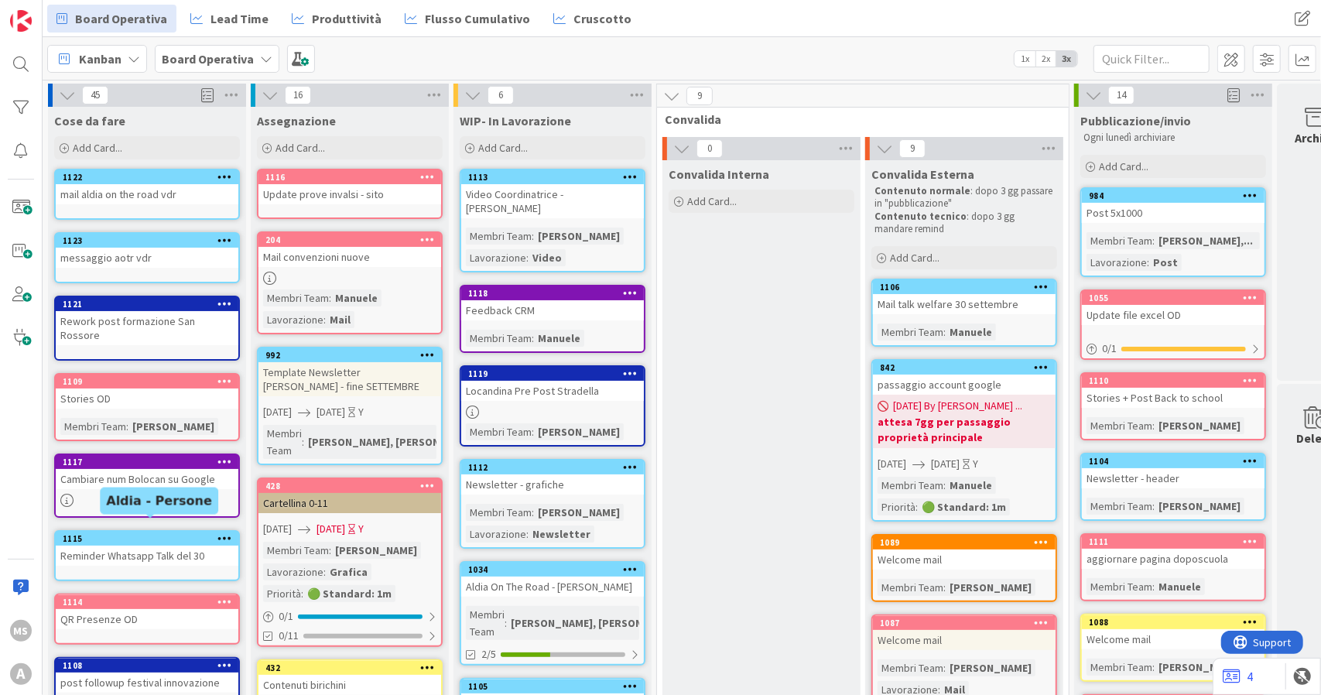
click at [340, 192] on div "Update prove invalsi - sito" at bounding box center [349, 194] width 183 height 20
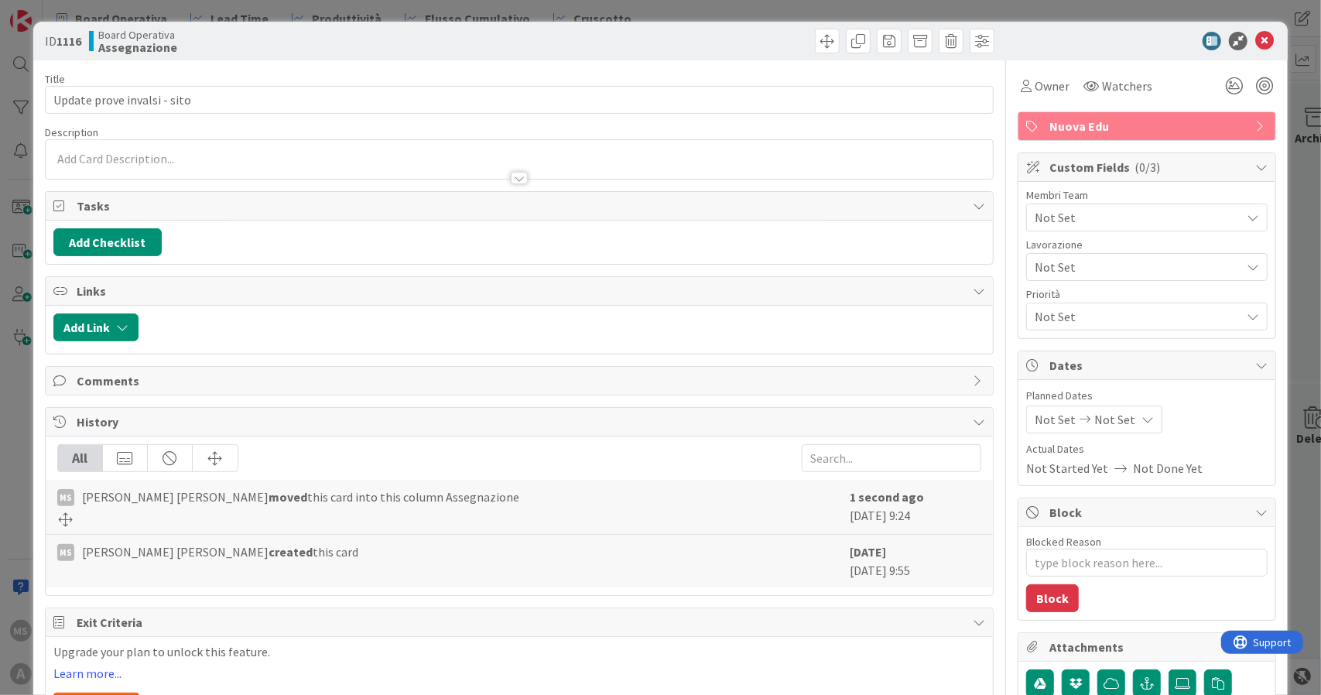
click at [1065, 221] on span "Not Set" at bounding box center [1138, 217] width 206 height 19
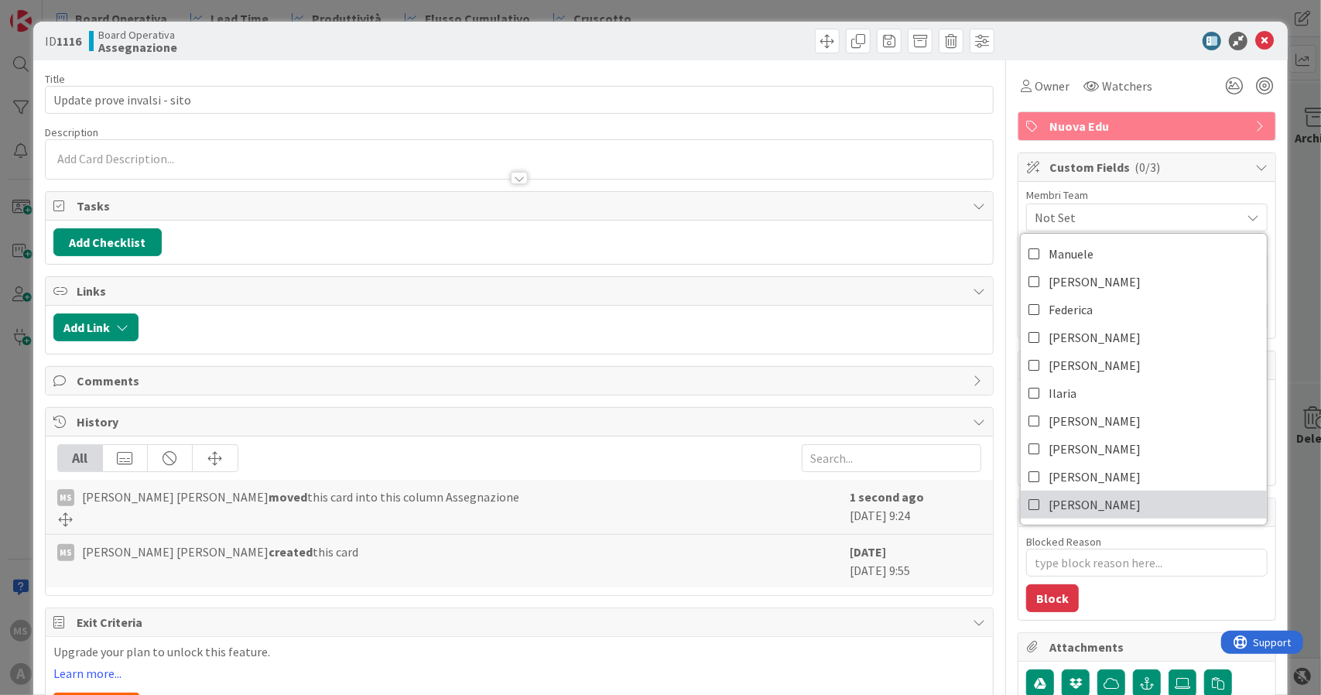
click at [1031, 501] on link "Elisa B." at bounding box center [1144, 505] width 246 height 28
click at [1262, 43] on icon at bounding box center [1264, 41] width 19 height 19
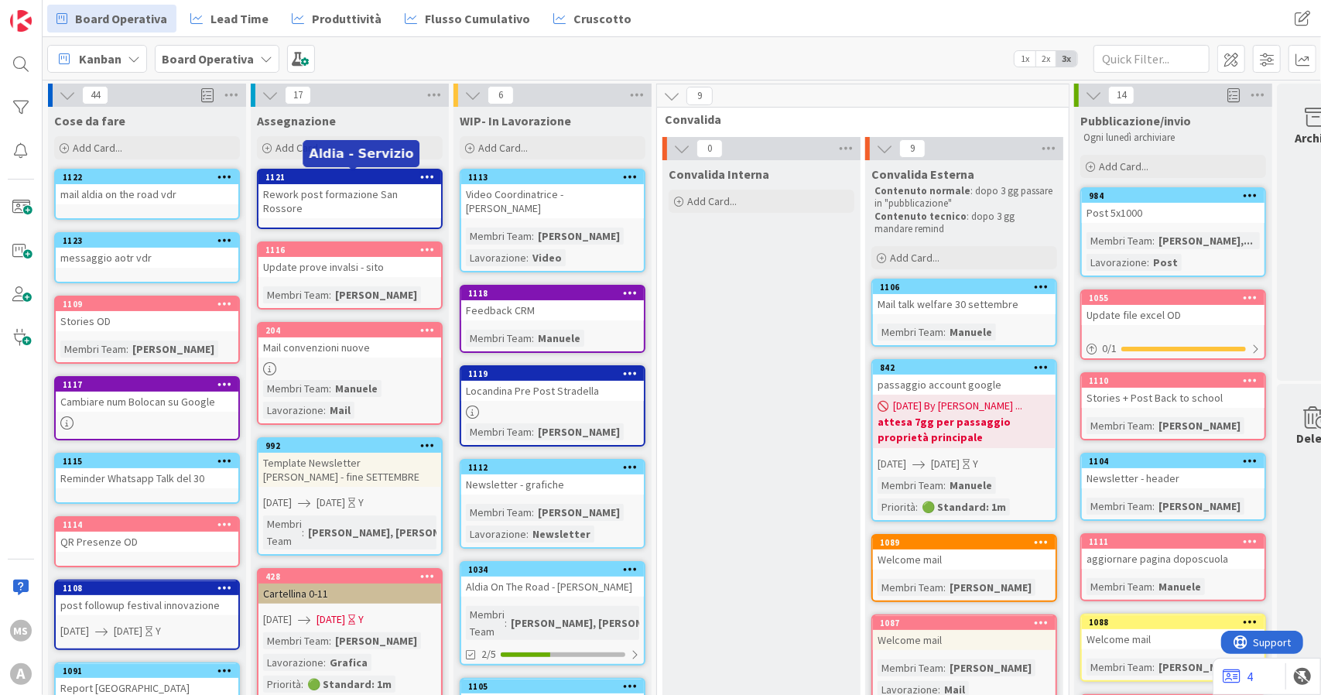
click at [305, 188] on div "Rework post formazione San Rossore" at bounding box center [349, 201] width 183 height 34
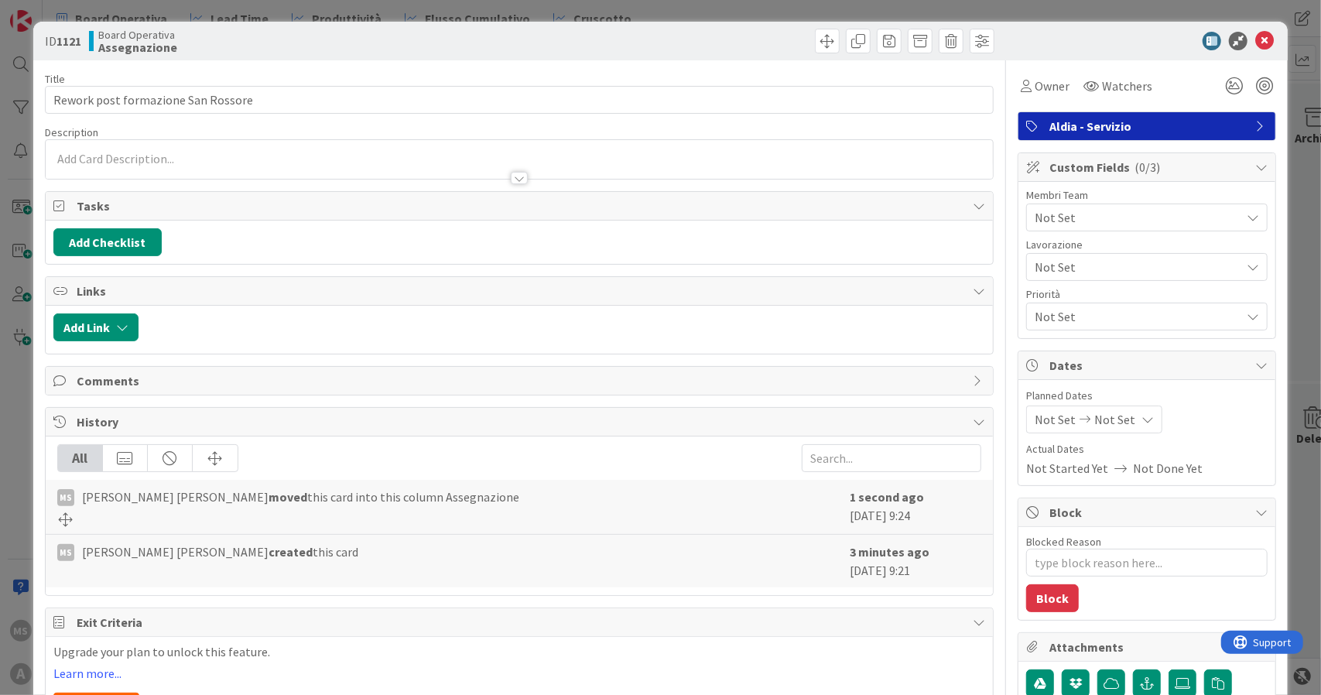
click at [1080, 197] on div "Membri Team" at bounding box center [1146, 195] width 241 height 11
click at [1070, 210] on span "Not Set" at bounding box center [1138, 217] width 206 height 19
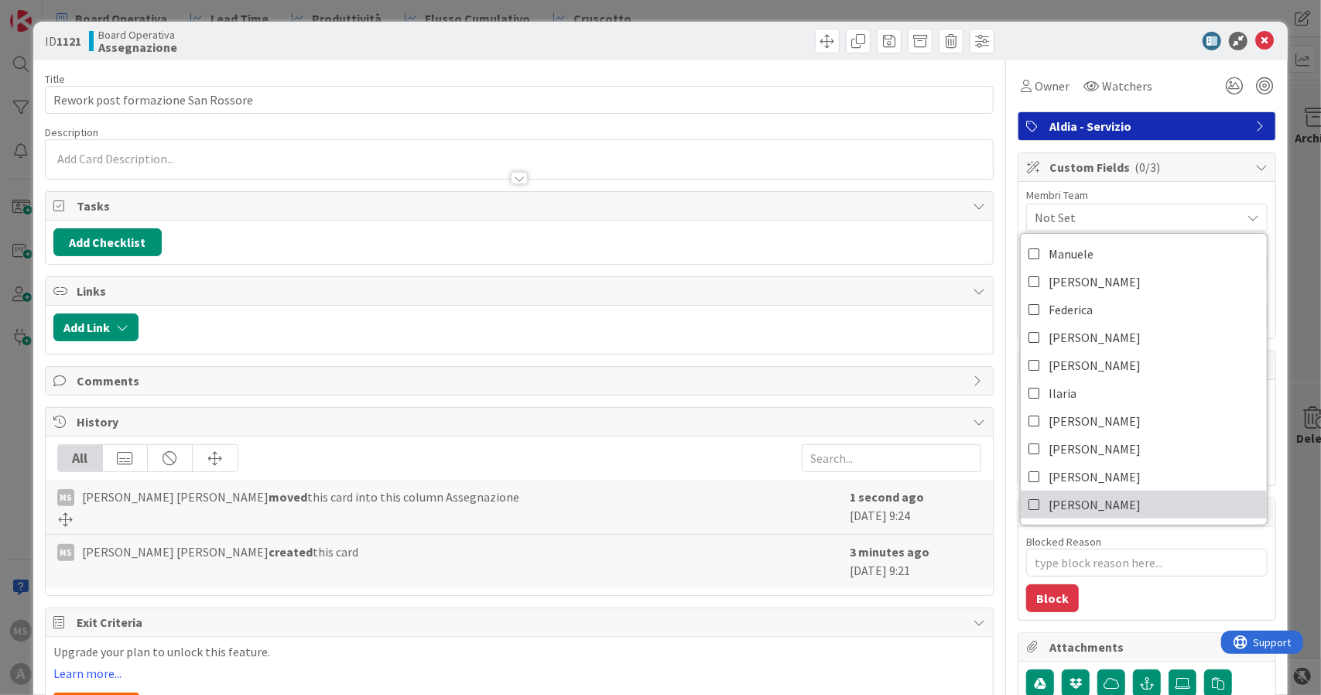
click at [1049, 497] on span "Elisa B." at bounding box center [1095, 504] width 92 height 23
type textarea "x"
click at [1255, 44] on icon at bounding box center [1264, 41] width 19 height 19
